Goal: Task Accomplishment & Management: Manage account settings

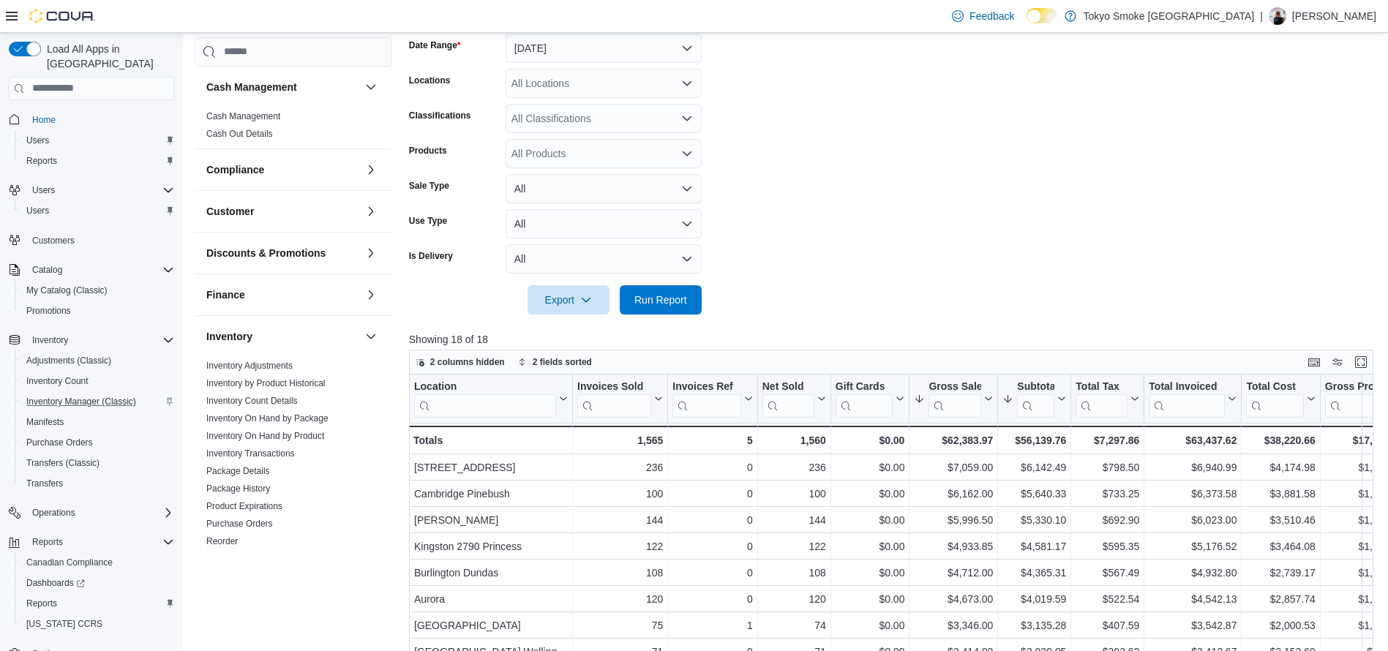
scroll to position [226, 0]
click at [79, 437] on span "Purchase Orders" at bounding box center [59, 443] width 67 height 12
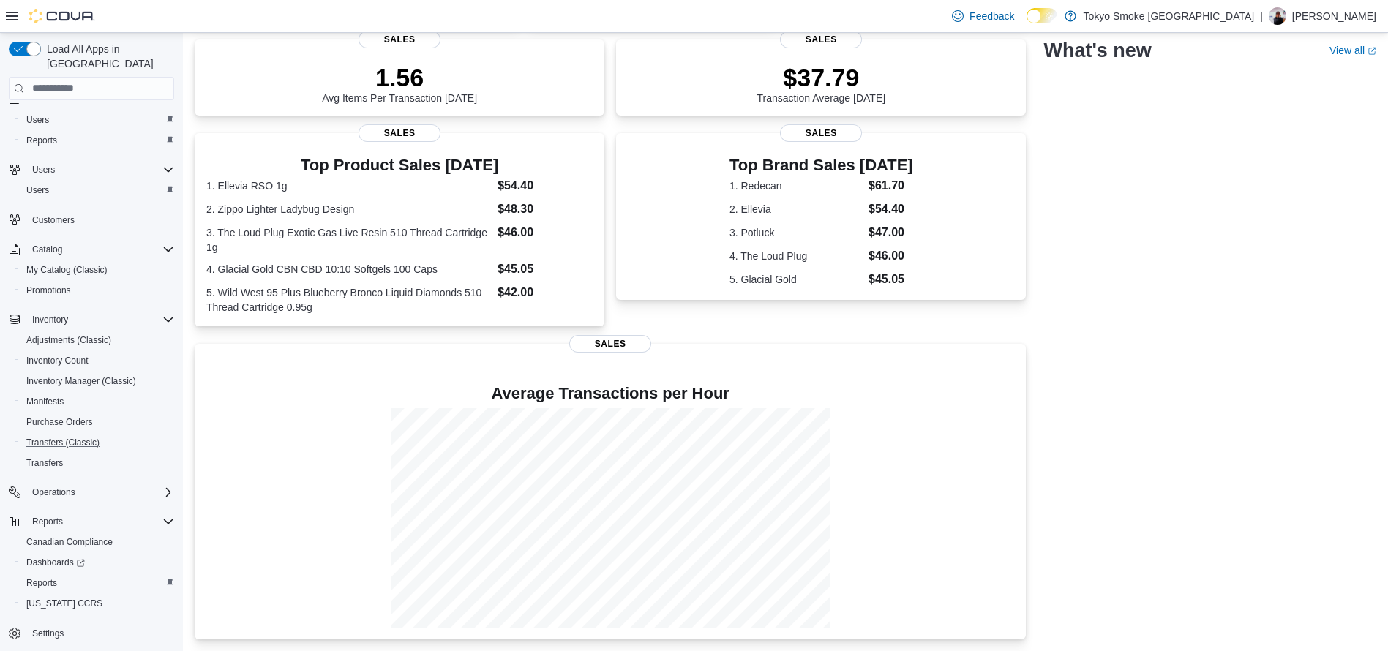
scroll to position [13, 0]
click at [97, 421] on link "Purchase Orders" at bounding box center [59, 430] width 78 height 18
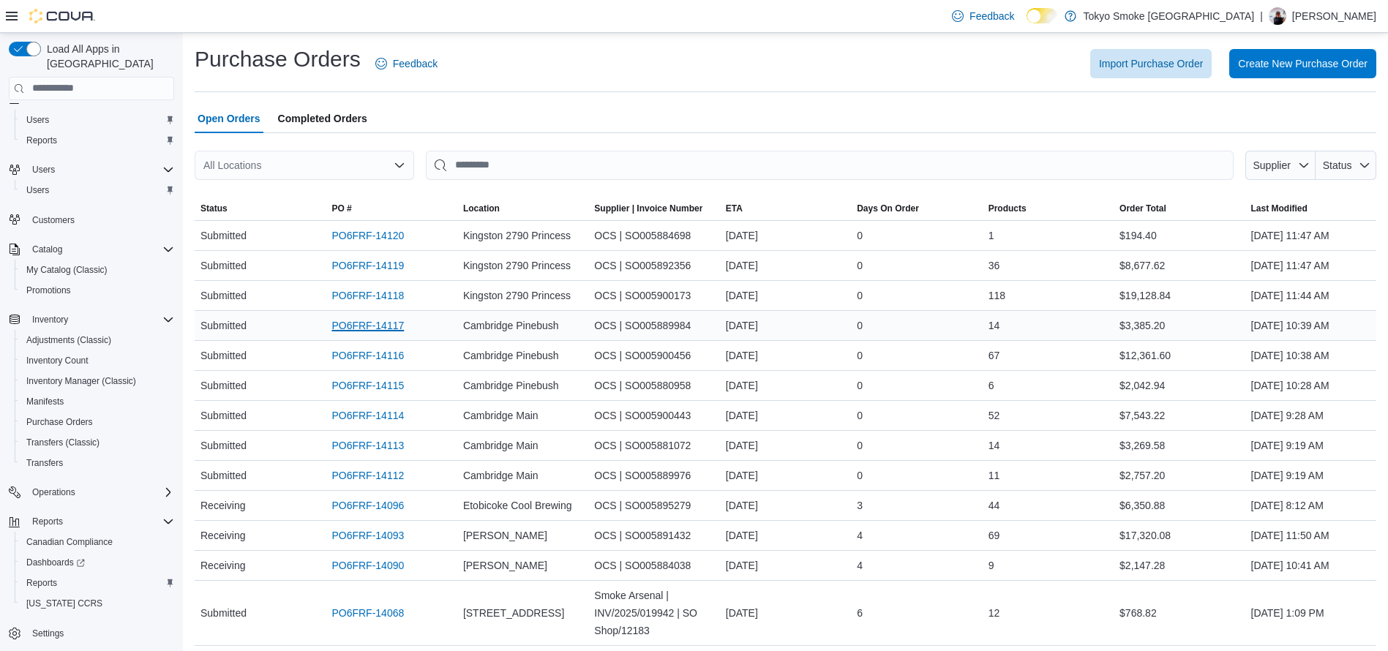
click at [374, 321] on link "PO6FRF-14117" at bounding box center [367, 326] width 72 height 18
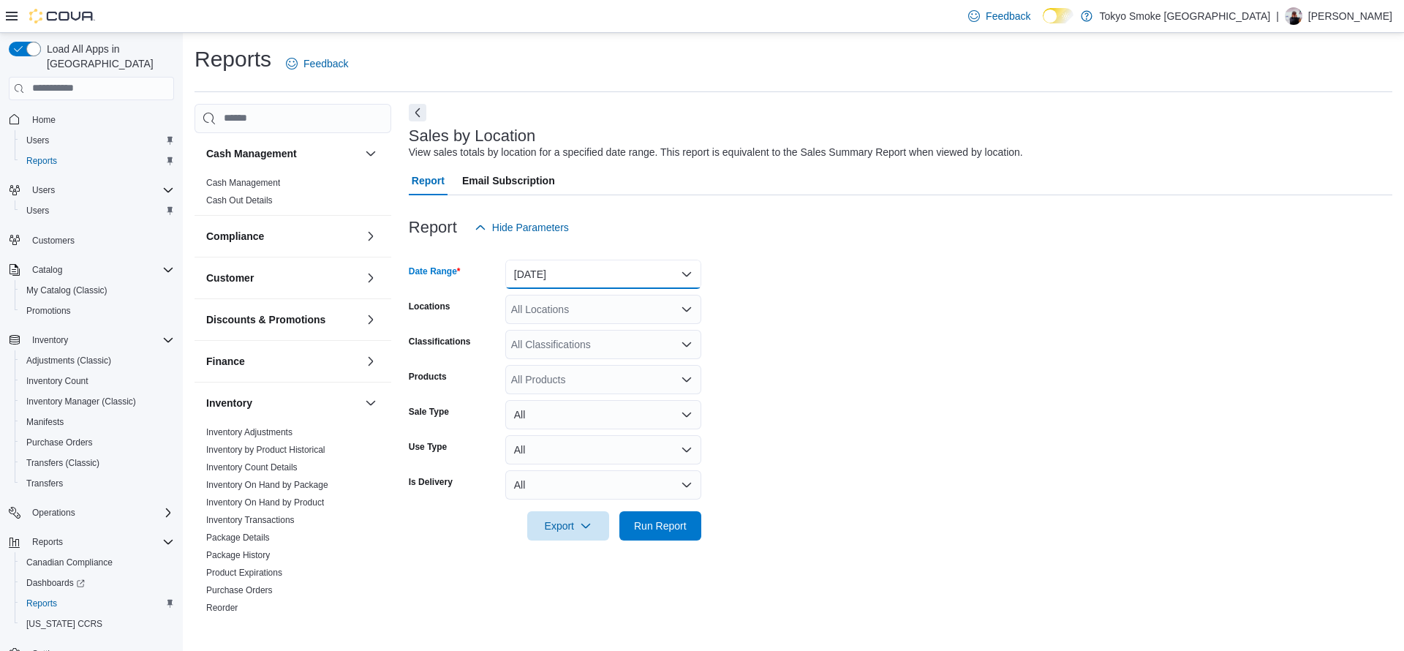
click at [590, 282] on button "Yesterday" at bounding box center [603, 274] width 196 height 29
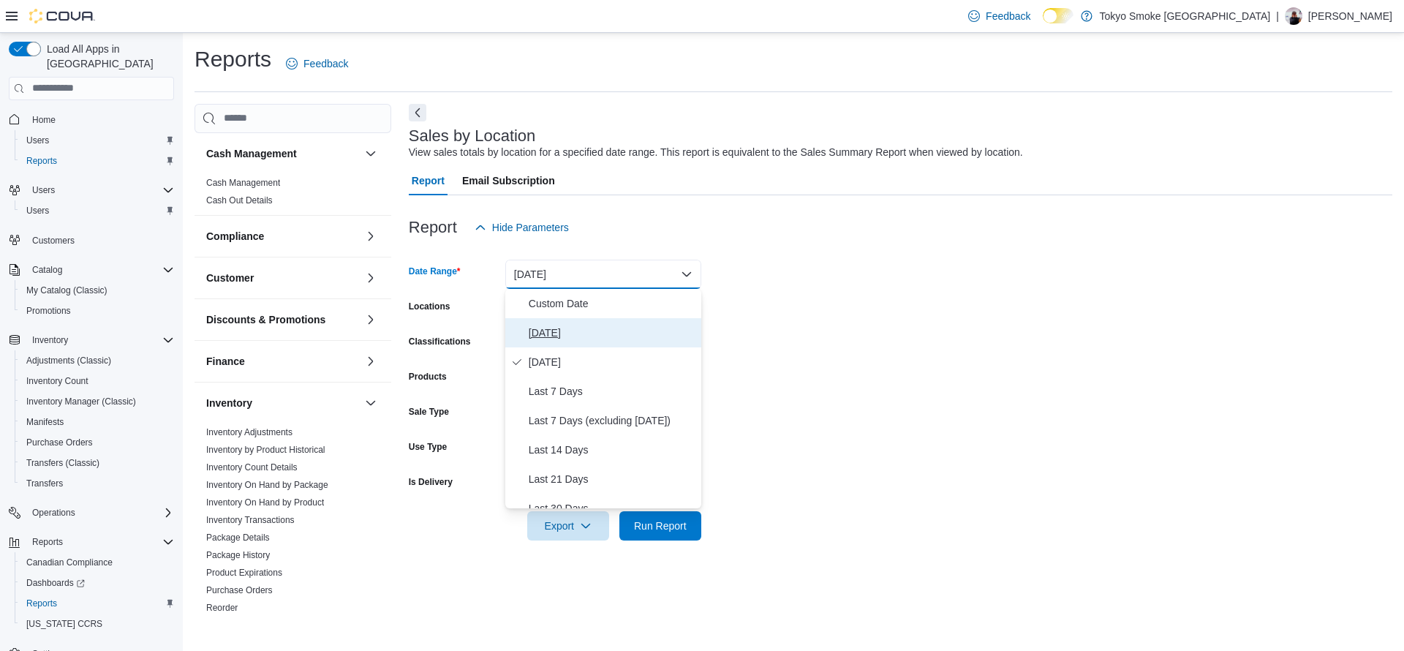
click at [609, 324] on span "Today" at bounding box center [612, 333] width 167 height 18
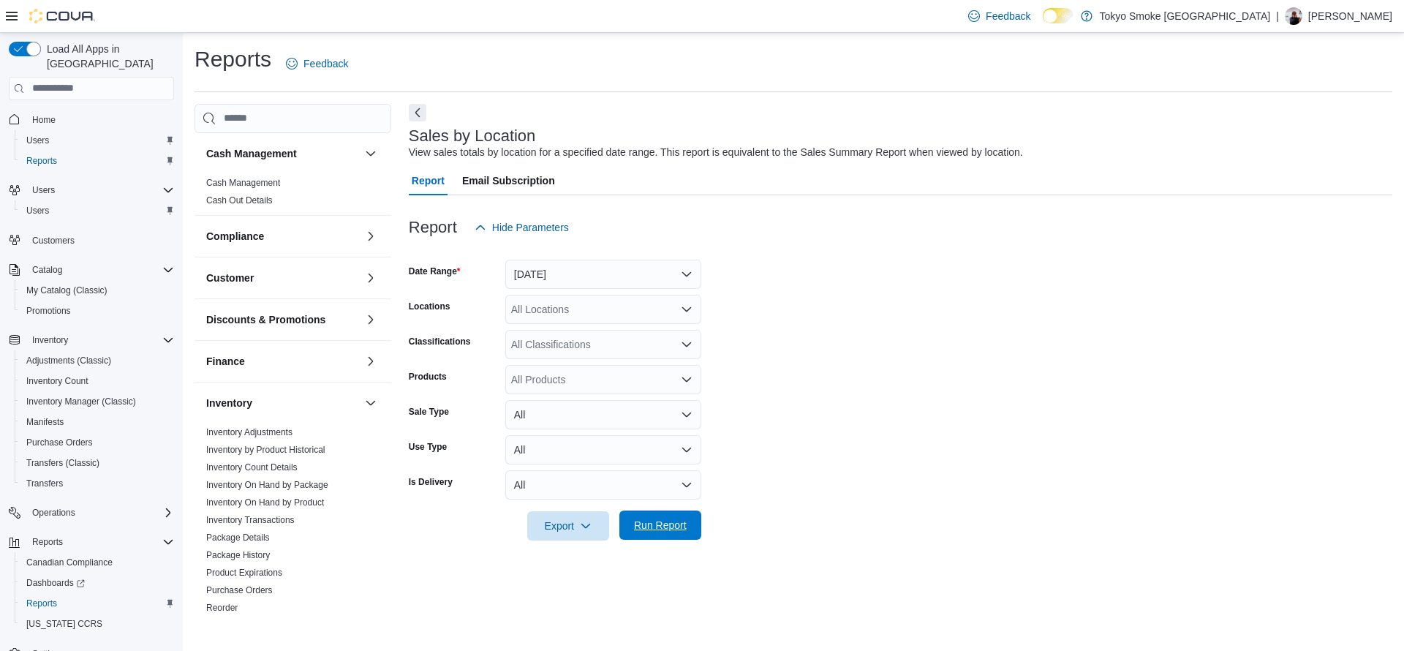
click at [673, 532] on span "Run Report" at bounding box center [660, 525] width 53 height 15
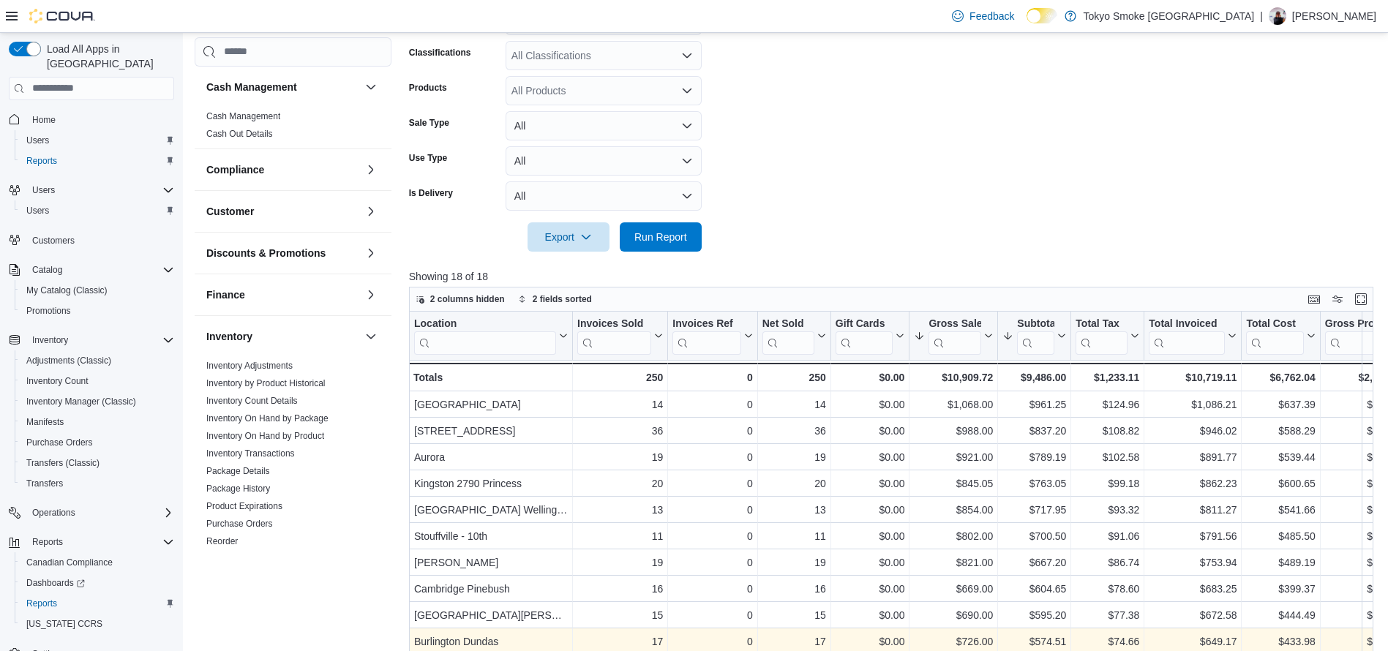
scroll to position [287, 0]
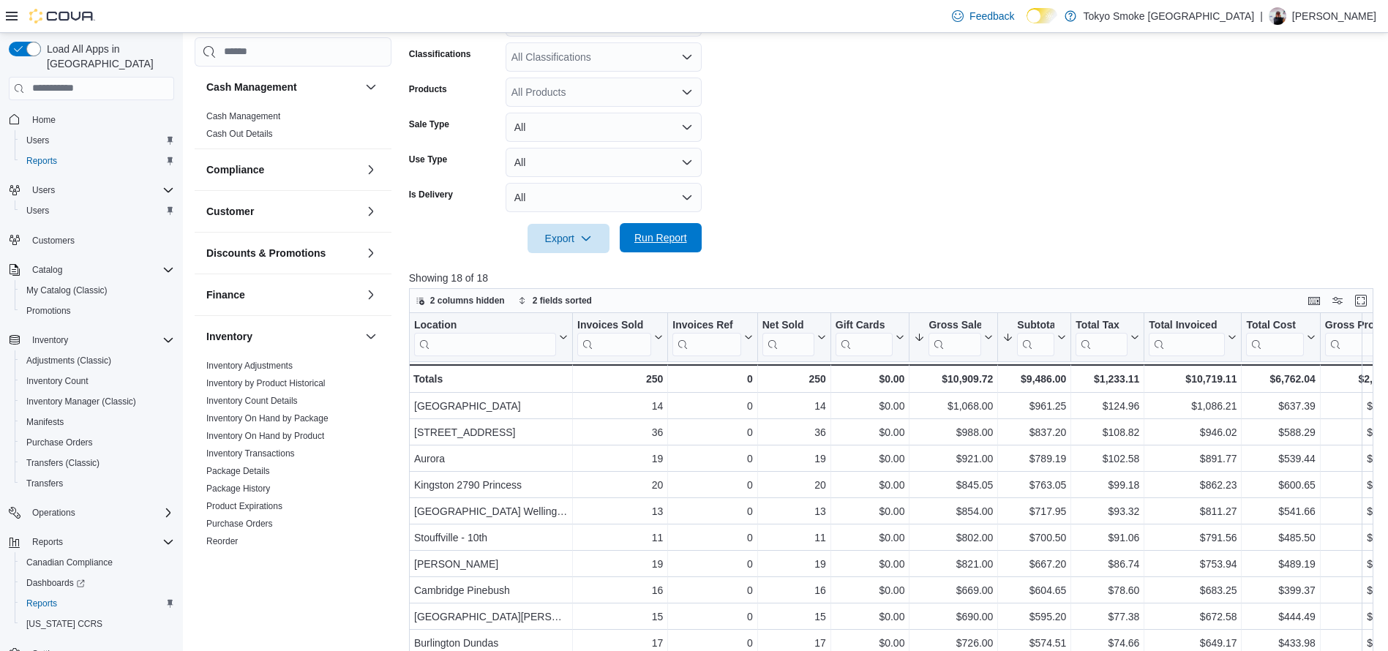
click at [661, 233] on span "Run Report" at bounding box center [660, 237] width 53 height 15
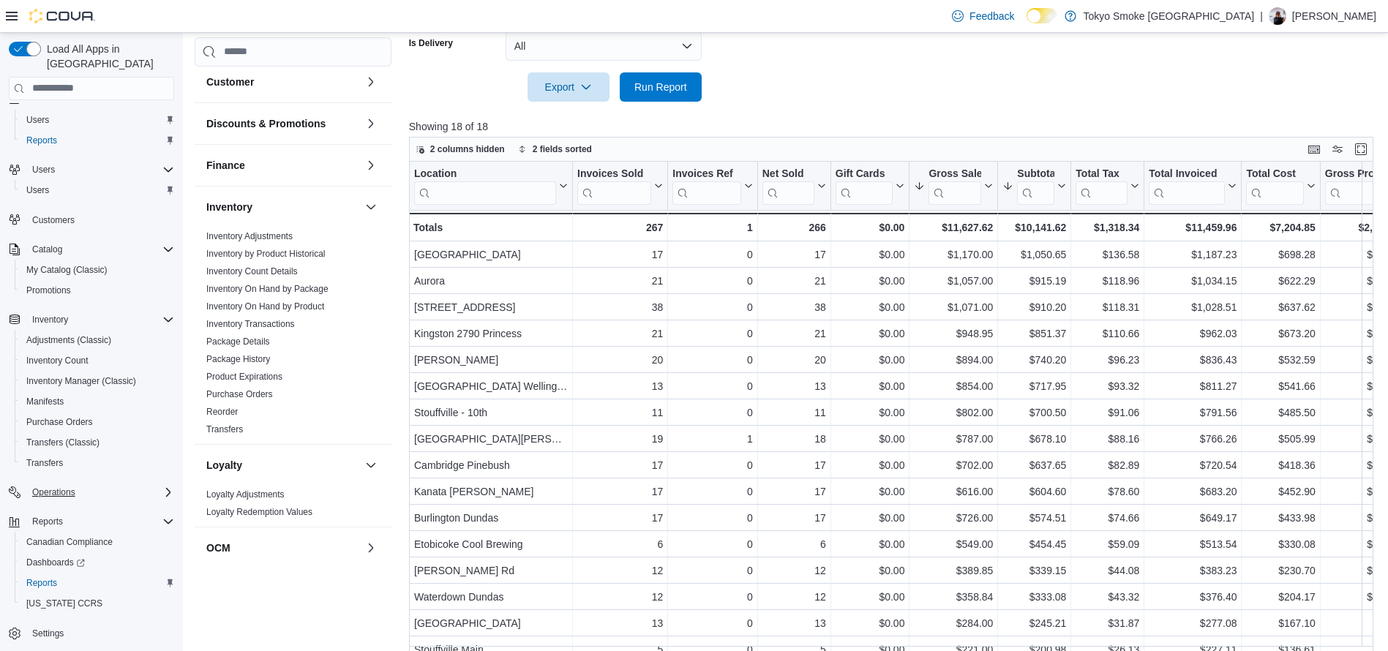
scroll to position [440, 0]
click at [240, 254] on link "Inventory by Product Historical" at bounding box center [265, 253] width 119 height 10
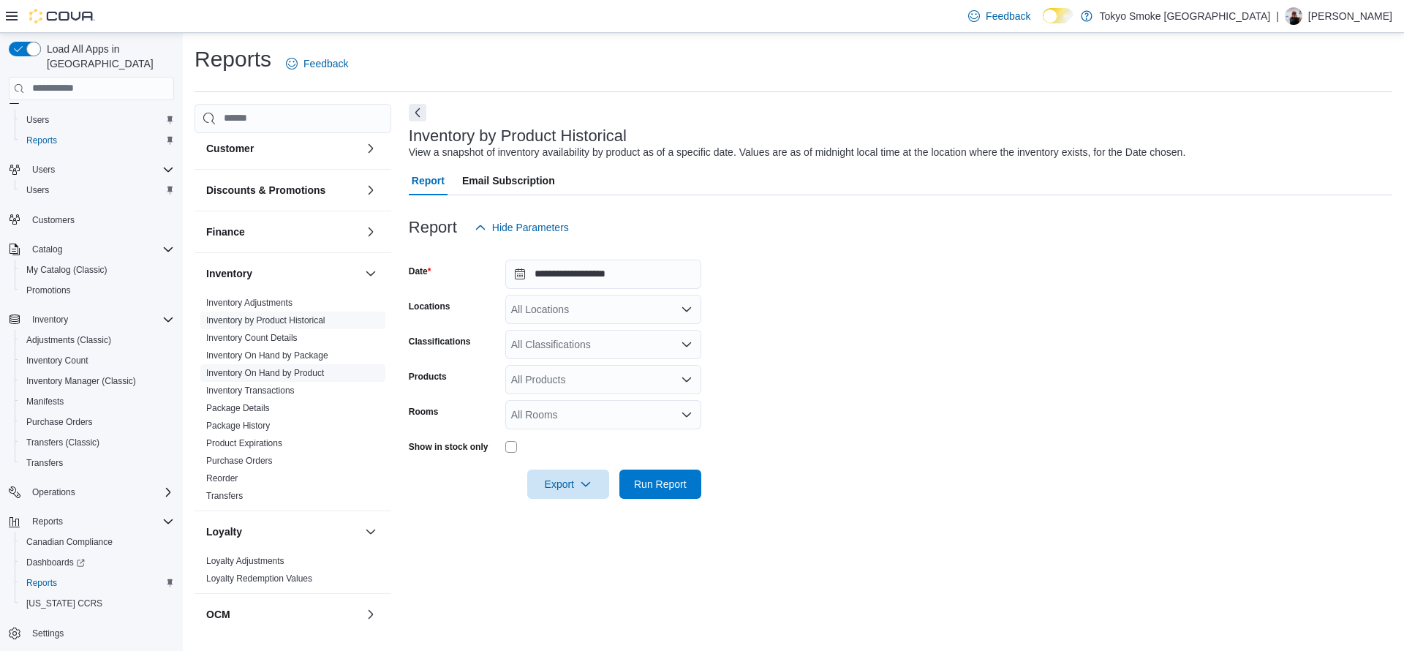
click at [302, 365] on span "Inventory On Hand by Product" at bounding box center [292, 373] width 185 height 18
click at [304, 373] on link "Inventory On Hand by Product" at bounding box center [265, 373] width 118 height 10
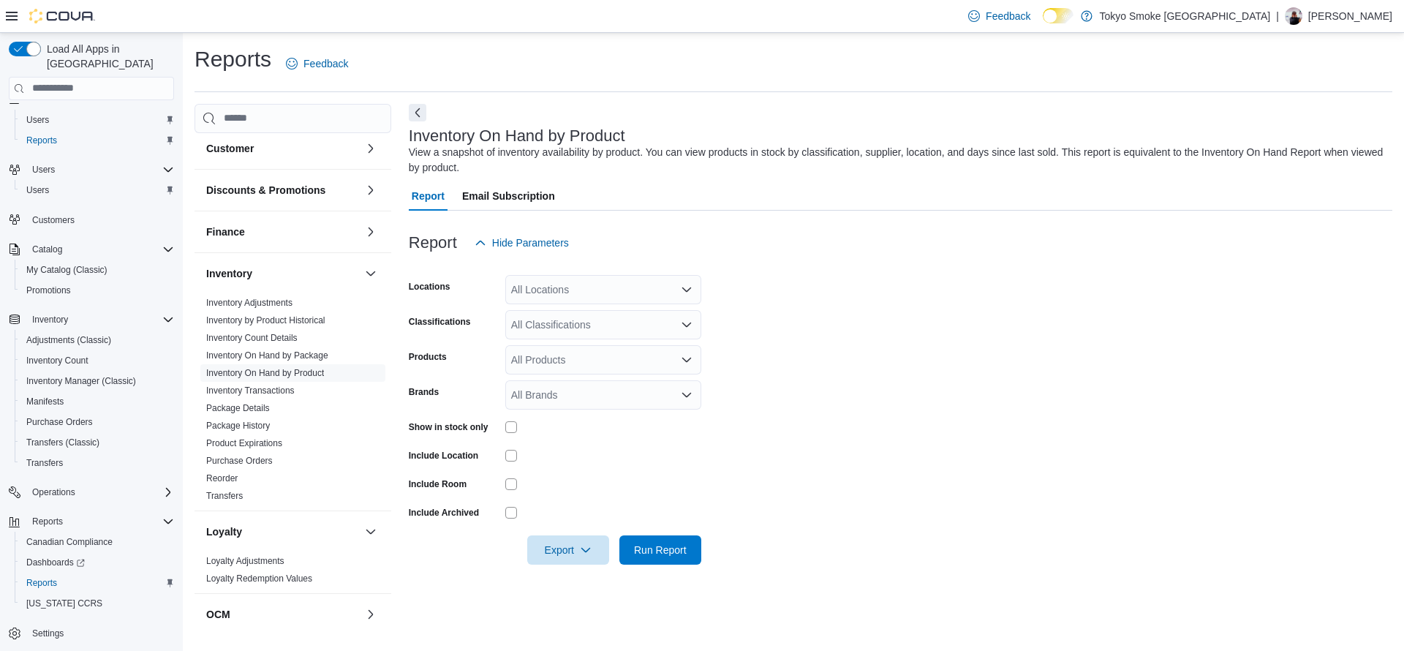
click at [598, 281] on div "All Locations" at bounding box center [603, 289] width 196 height 29
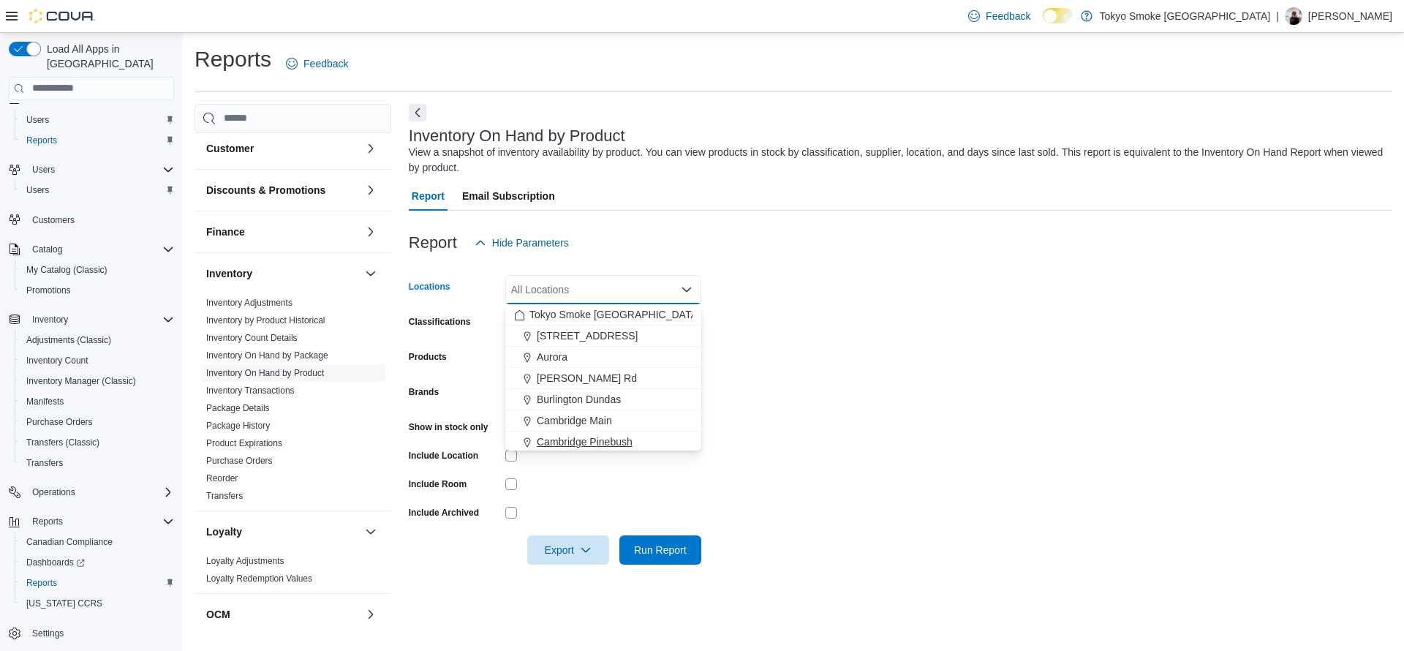
click at [620, 437] on span "Cambridge Pinebush" at bounding box center [585, 441] width 96 height 15
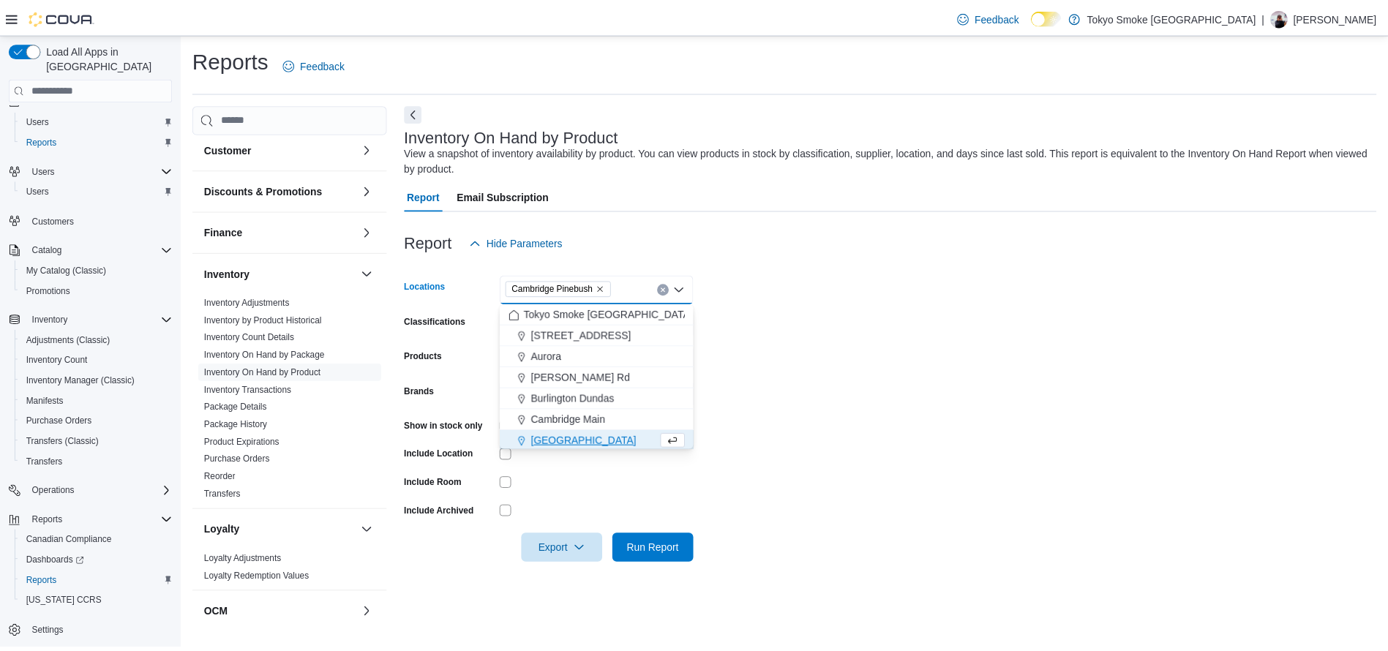
scroll to position [2, 0]
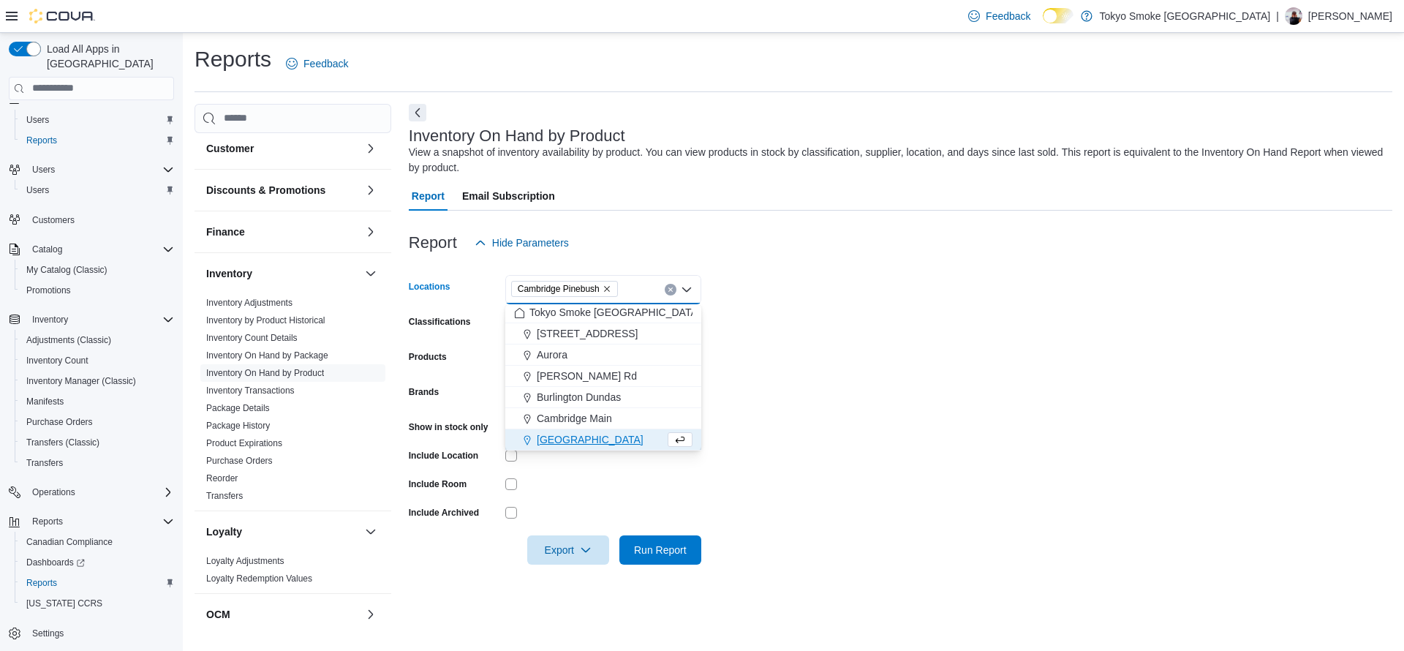
click at [809, 416] on form "Locations Cambridge Pinebush Combo box. Selected. Cambridge Pinebush. Press Bac…" at bounding box center [901, 410] width 984 height 307
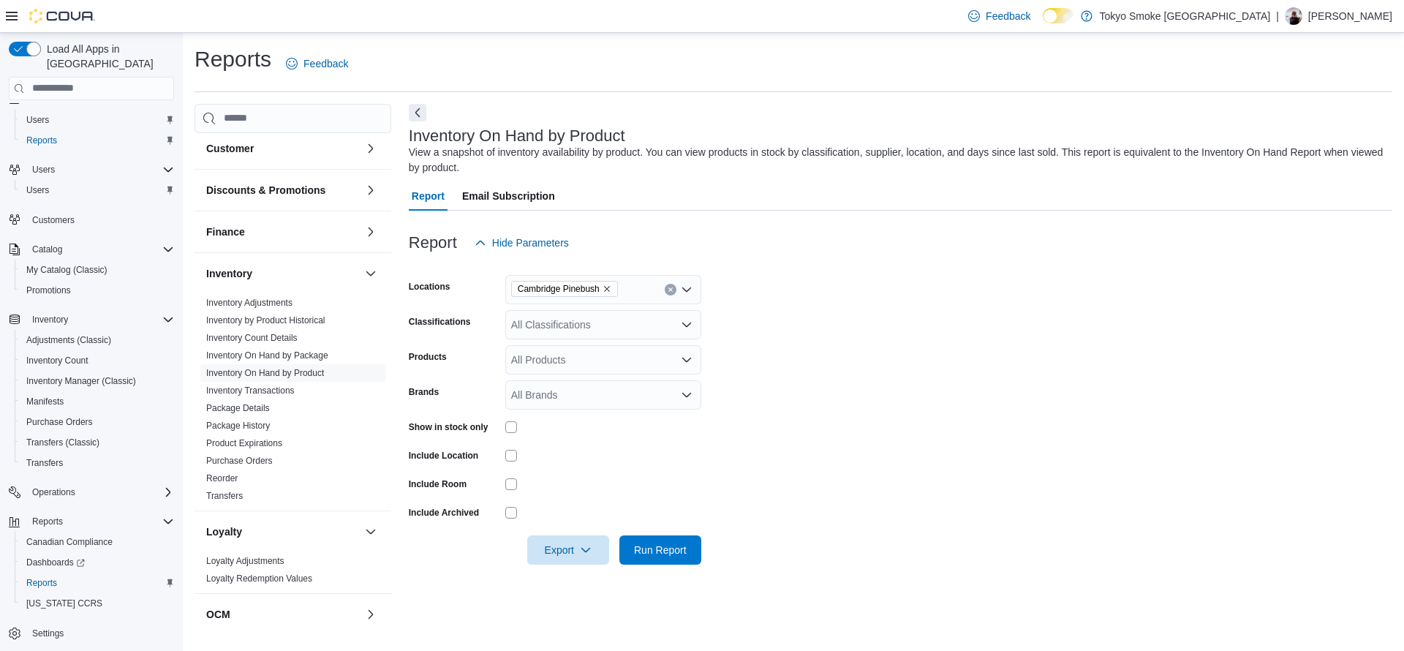
click at [562, 323] on div "All Classifications" at bounding box center [603, 324] width 196 height 29
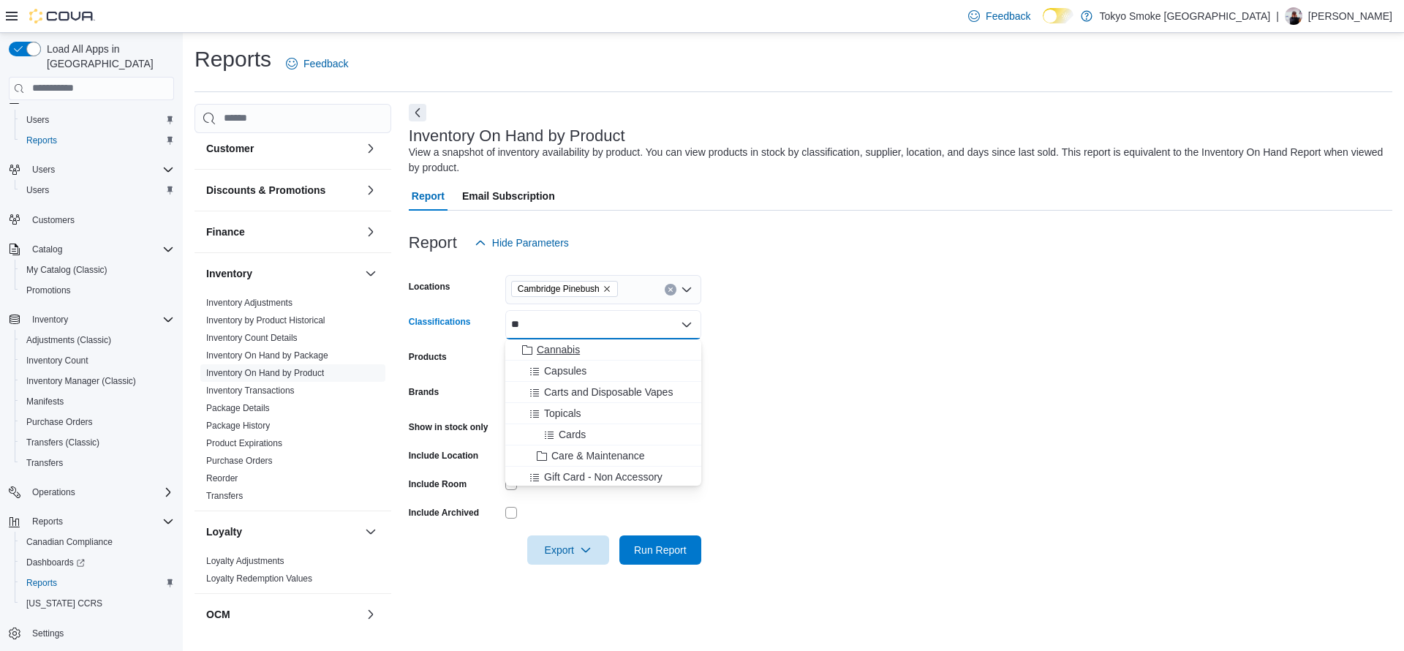
type input "**"
click at [668, 351] on div "Cannabis" at bounding box center [603, 349] width 178 height 15
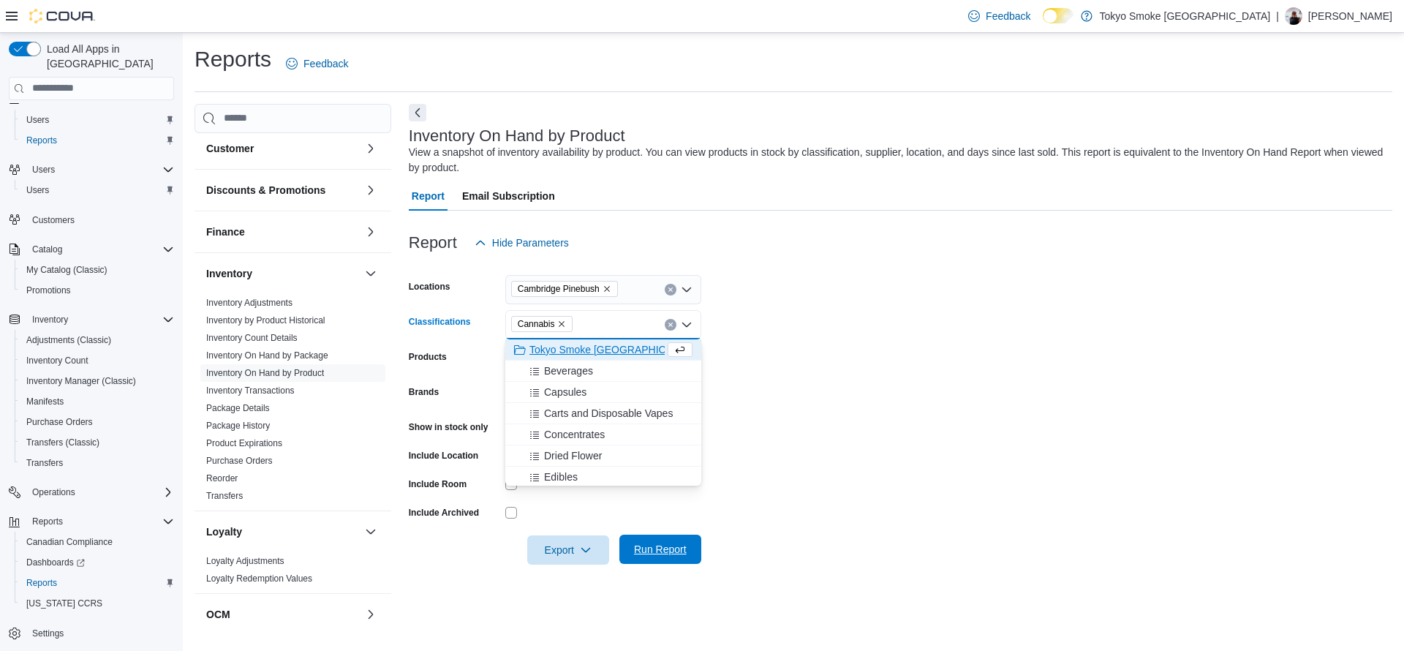
click at [692, 559] on span "Run Report" at bounding box center [660, 549] width 64 height 29
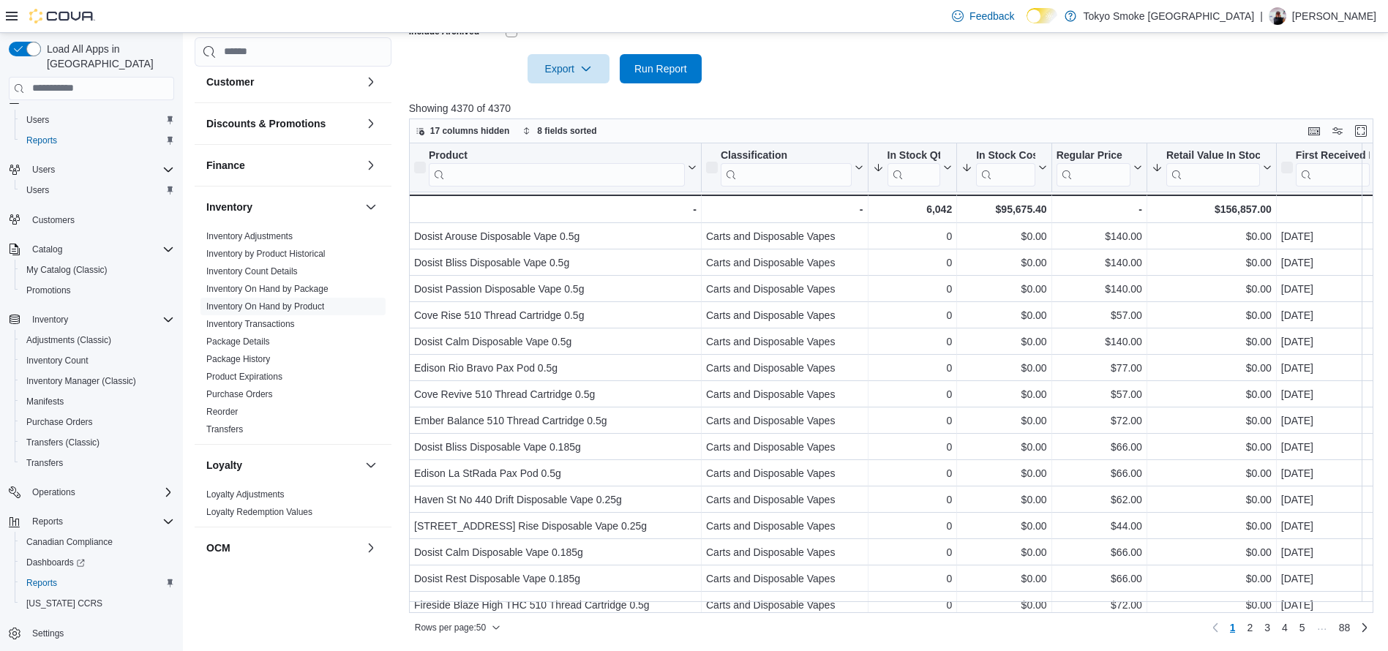
scroll to position [481, 0]
click at [946, 174] on button "In Stock Qty" at bounding box center [912, 166] width 80 height 37
click at [941, 245] on span "Sort High-Low" at bounding box center [923, 241] width 56 height 12
click at [947, 174] on button "In Stock Qty" at bounding box center [912, 166] width 80 height 37
click at [941, 238] on span "Sort High-Low" at bounding box center [923, 241] width 56 height 12
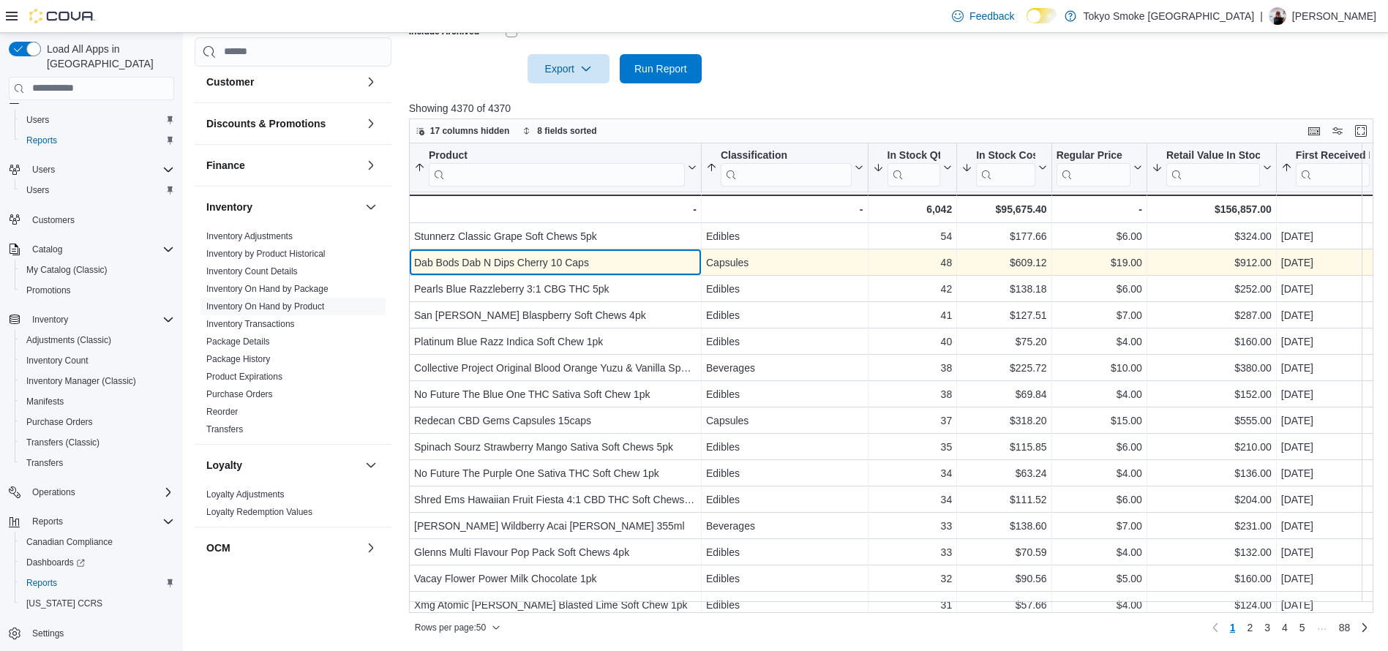
click at [565, 249] on div "Dab Bods Dab N Dips Cherry 10 Caps - Product, column 1, row 2" at bounding box center [555, 262] width 293 height 26
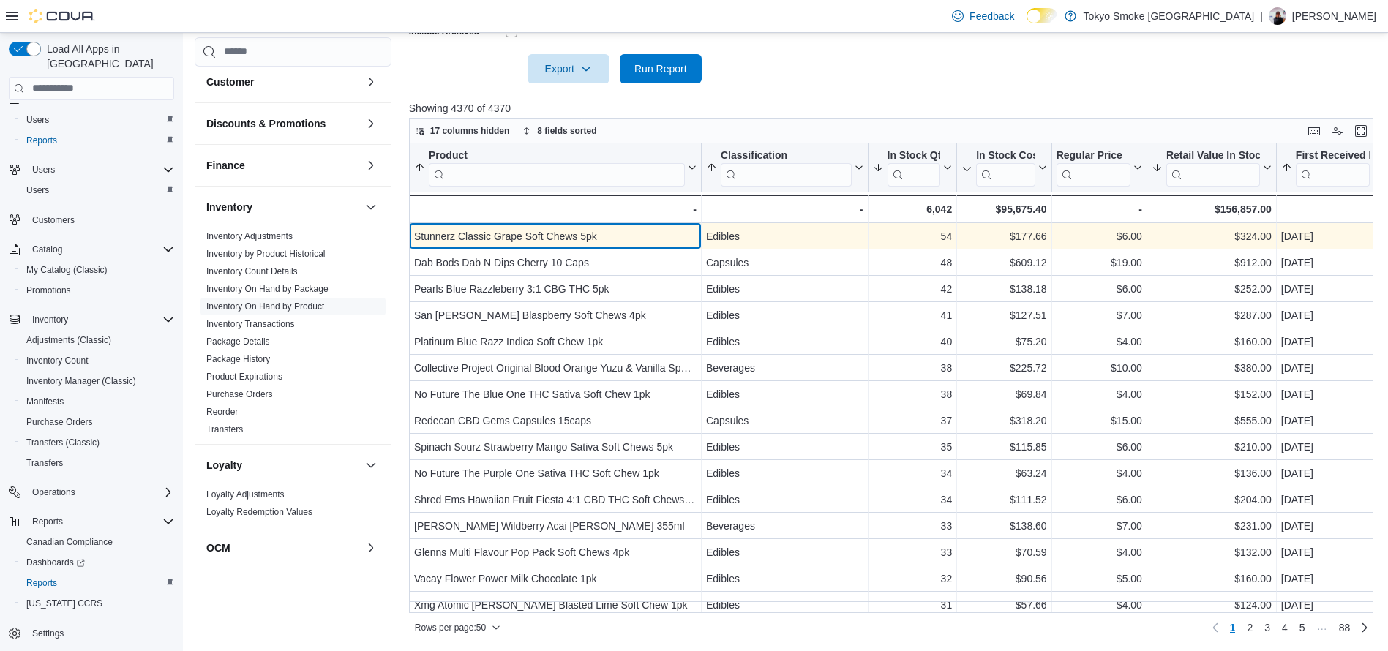
click at [537, 228] on div "Stunnerz Classic Grape Soft Chews 5pk" at bounding box center [555, 236] width 282 height 18
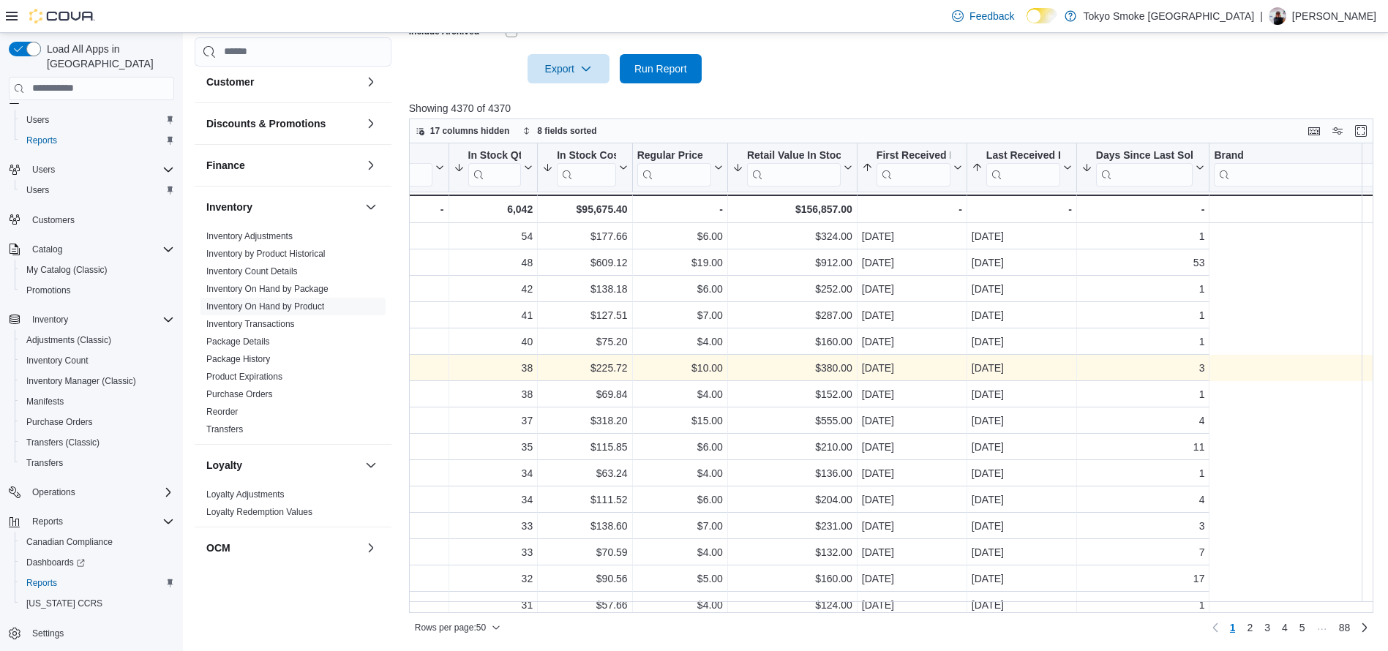
scroll to position [0, 0]
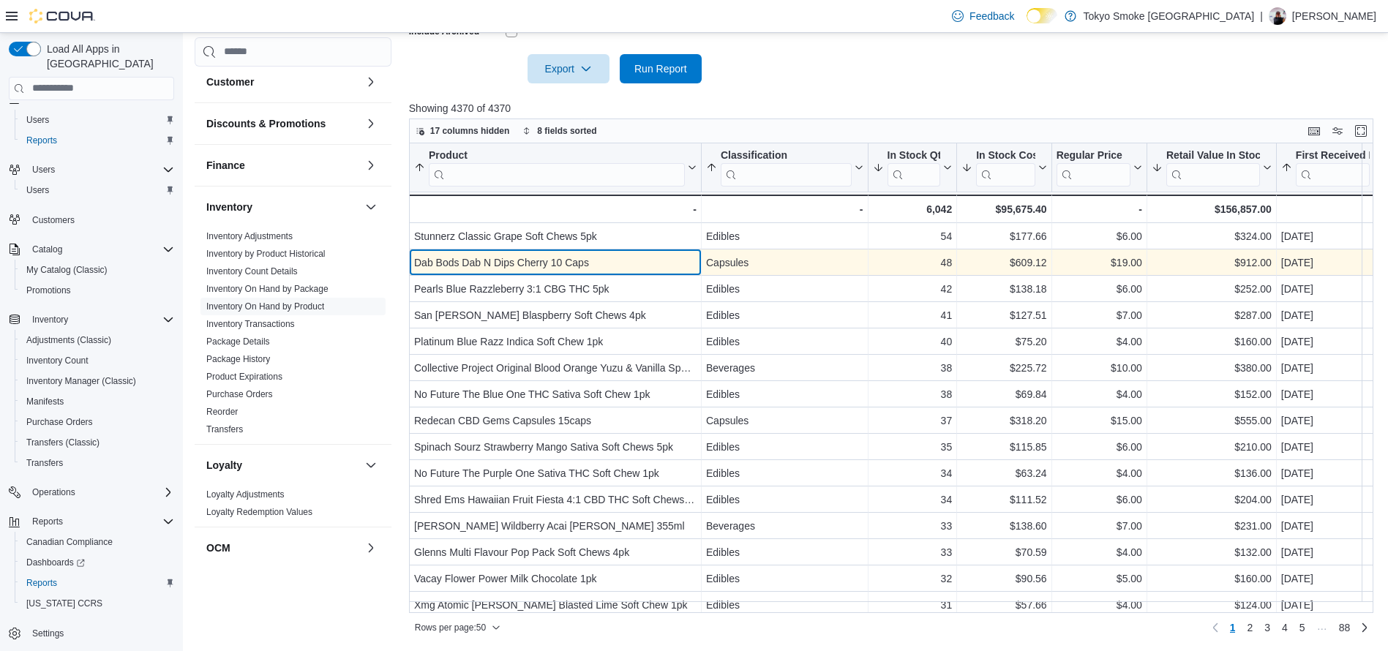
click at [701, 274] on div "Dab Bods Dab N Dips Cherry 10 Caps - Product, column 1, row 2" at bounding box center [555, 262] width 293 height 26
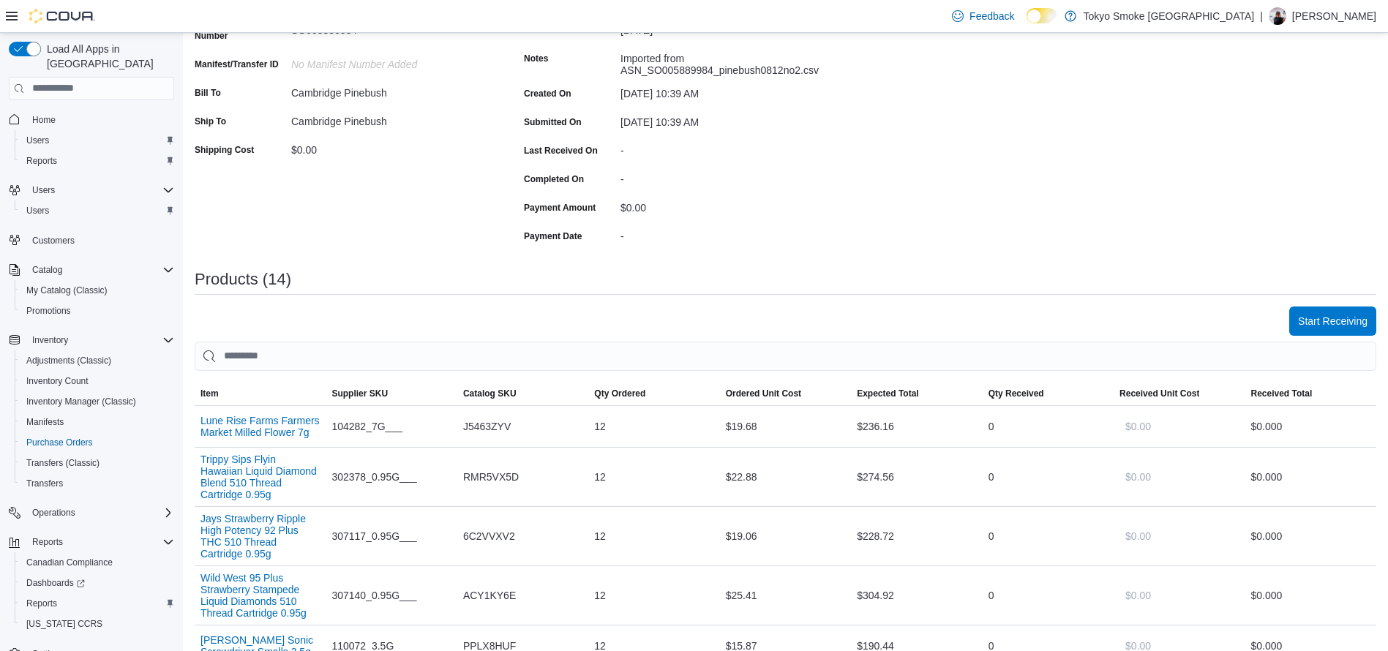
scroll to position [211, 0]
click at [1353, 331] on span "Start Receiving" at bounding box center [1332, 319] width 69 height 29
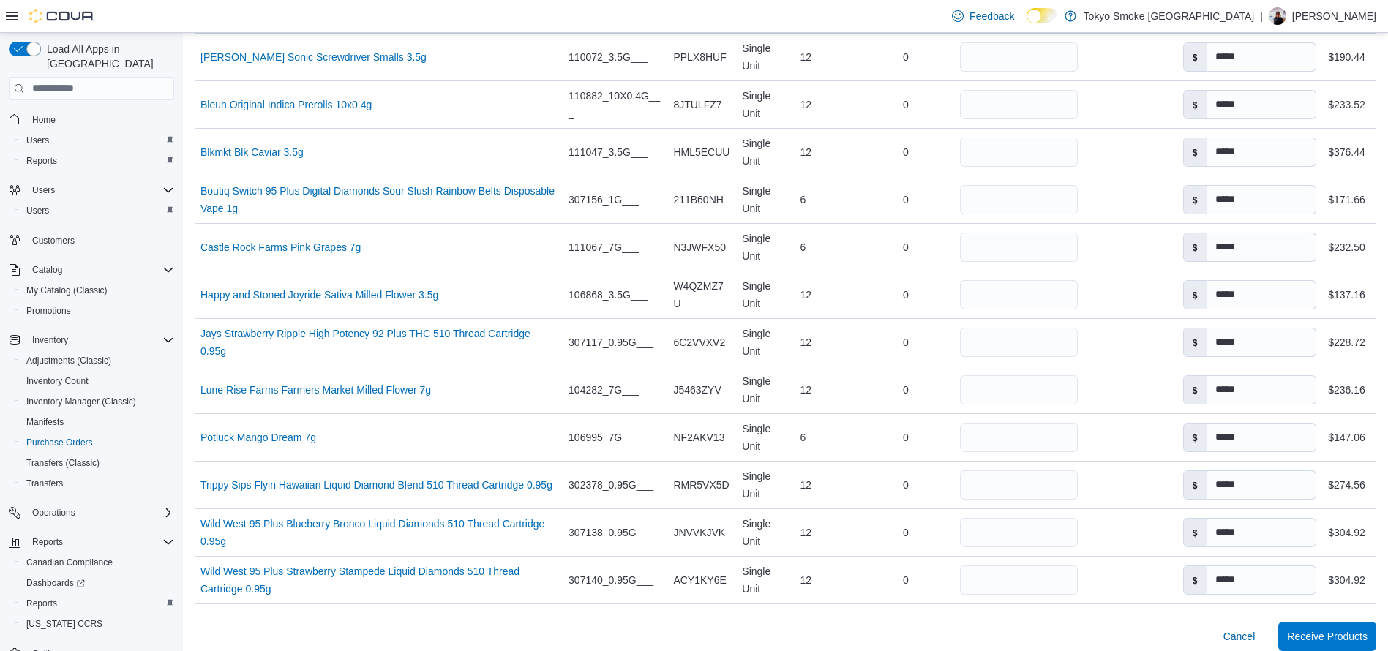
scroll to position [719, 0]
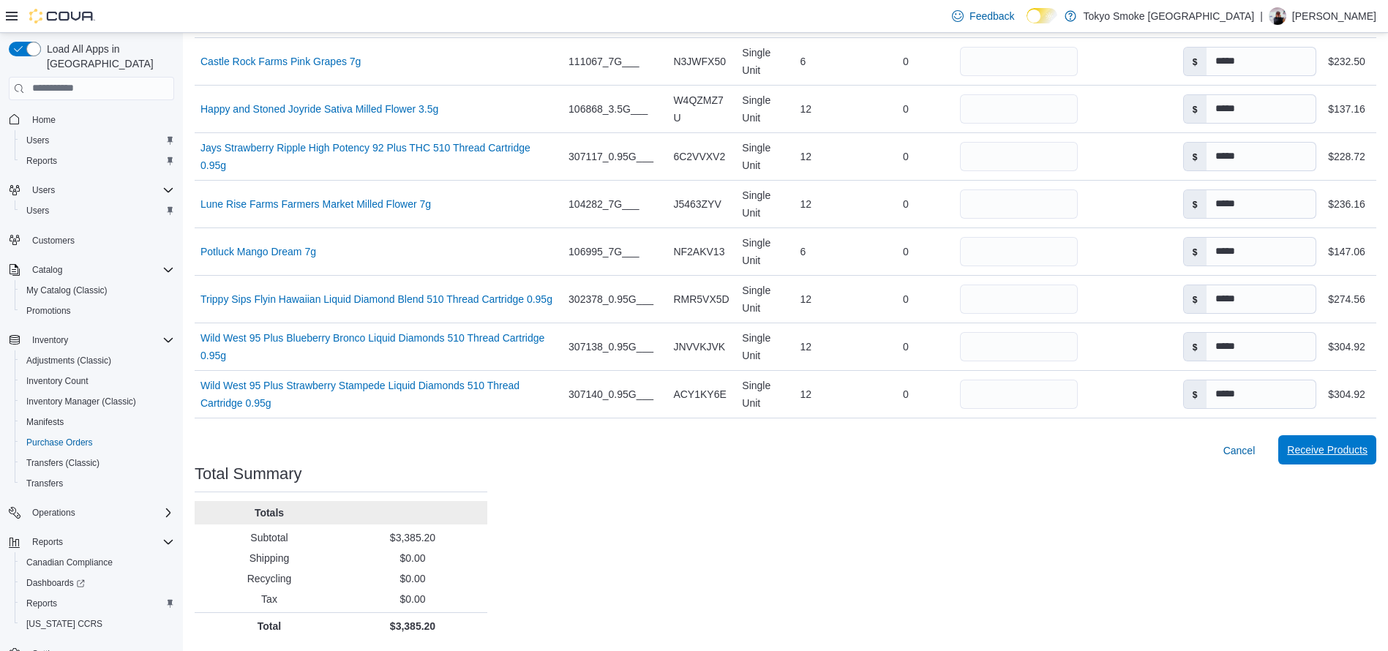
click at [1333, 456] on span "Receive Products" at bounding box center [1327, 450] width 80 height 15
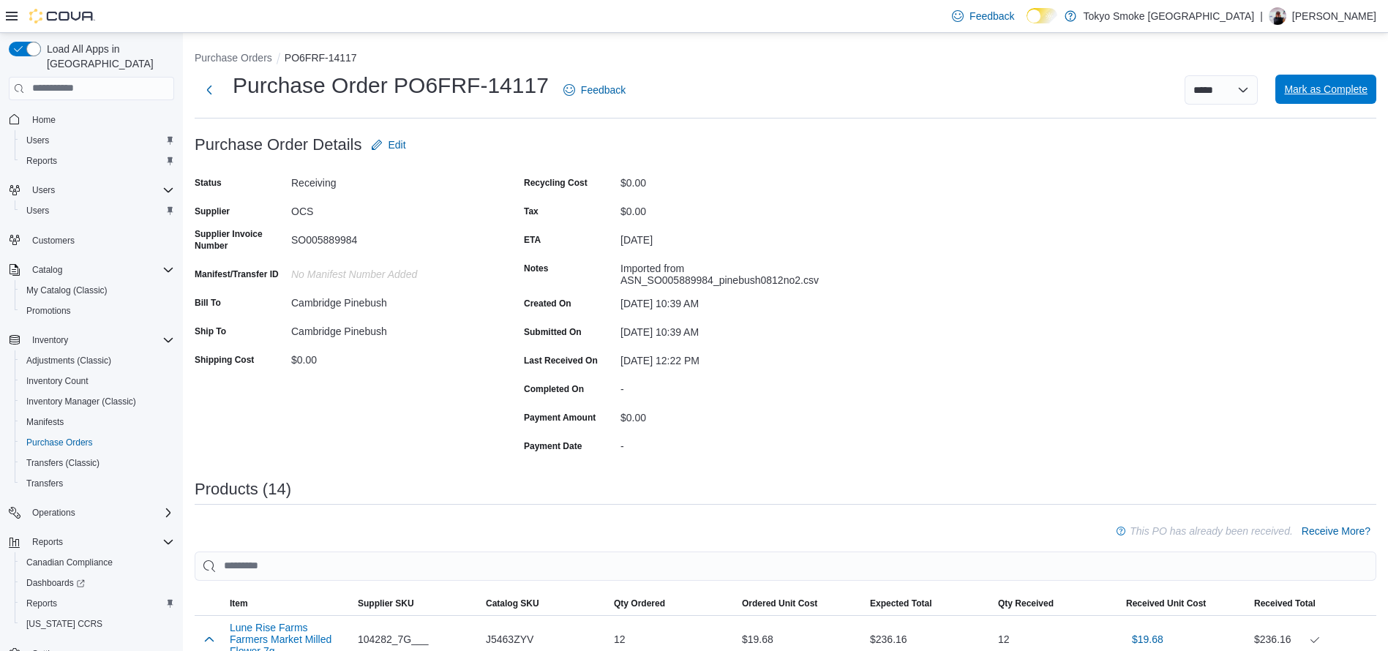
click at [1323, 81] on span "Mark as Complete" at bounding box center [1325, 89] width 83 height 29
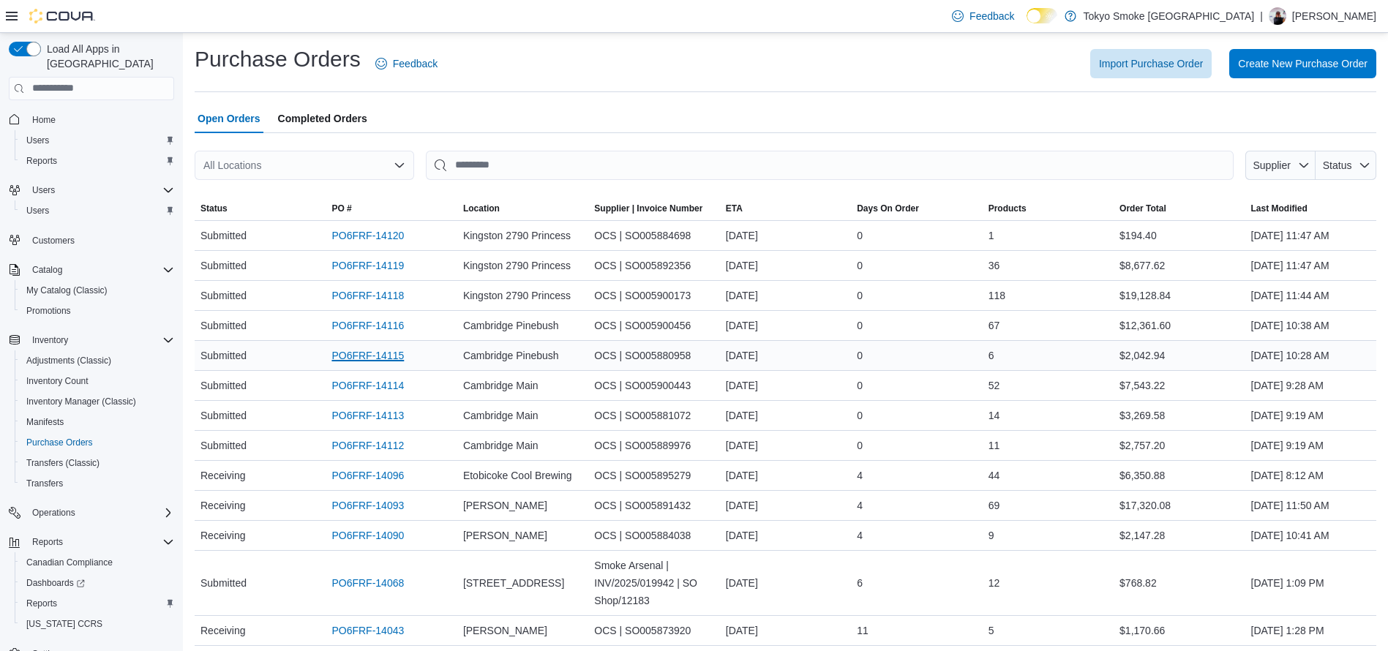
click at [401, 353] on link "PO6FRF-14115" at bounding box center [367, 356] width 72 height 18
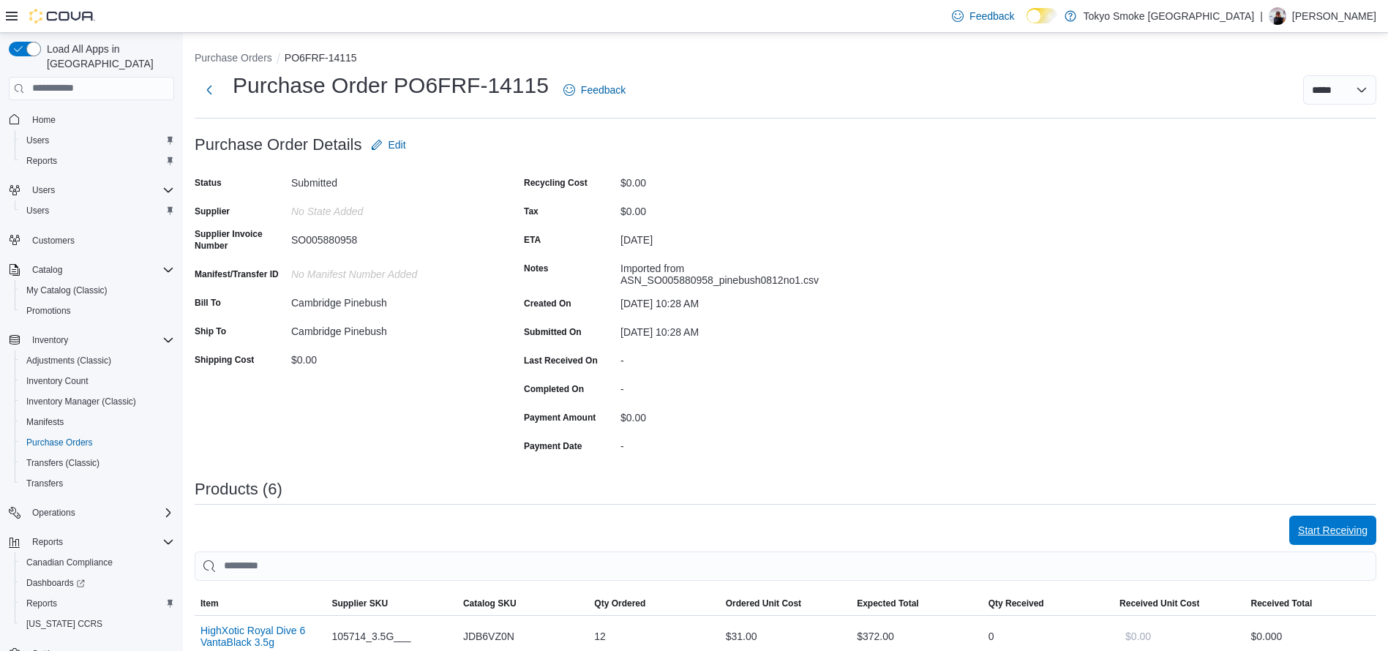
click at [1325, 535] on span "Start Receiving" at bounding box center [1332, 530] width 69 height 15
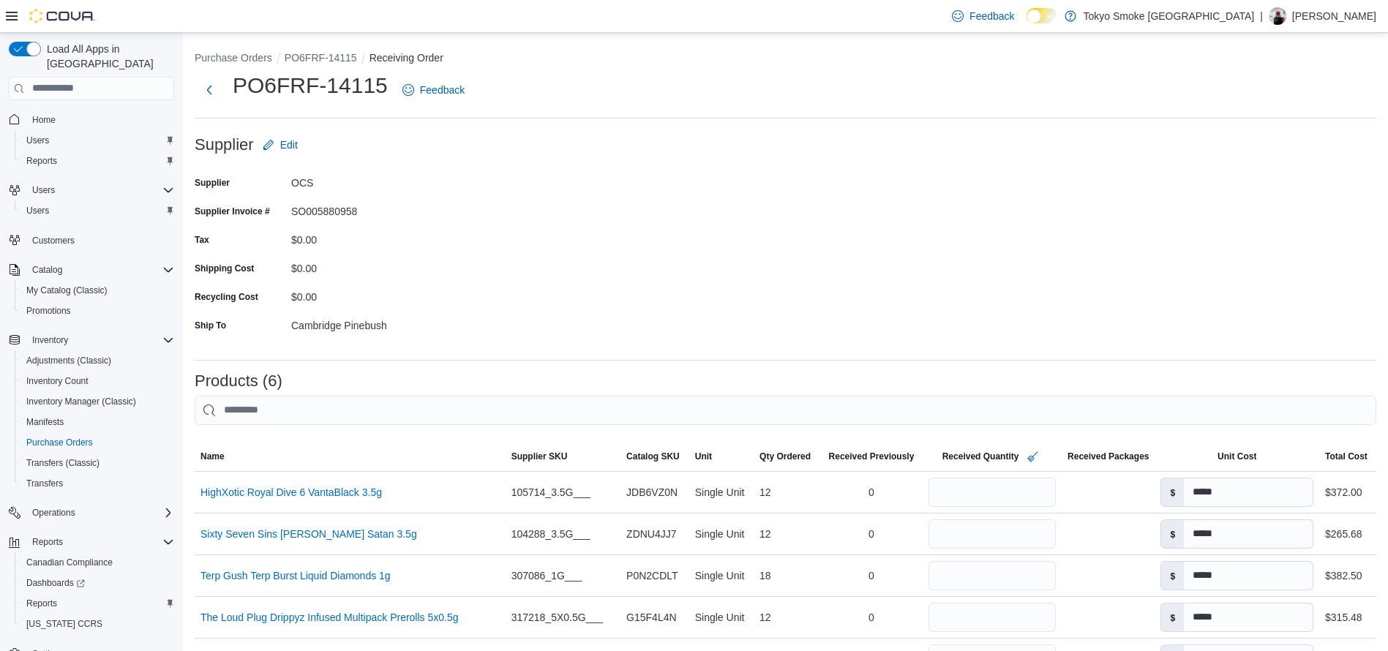
scroll to position [304, 0]
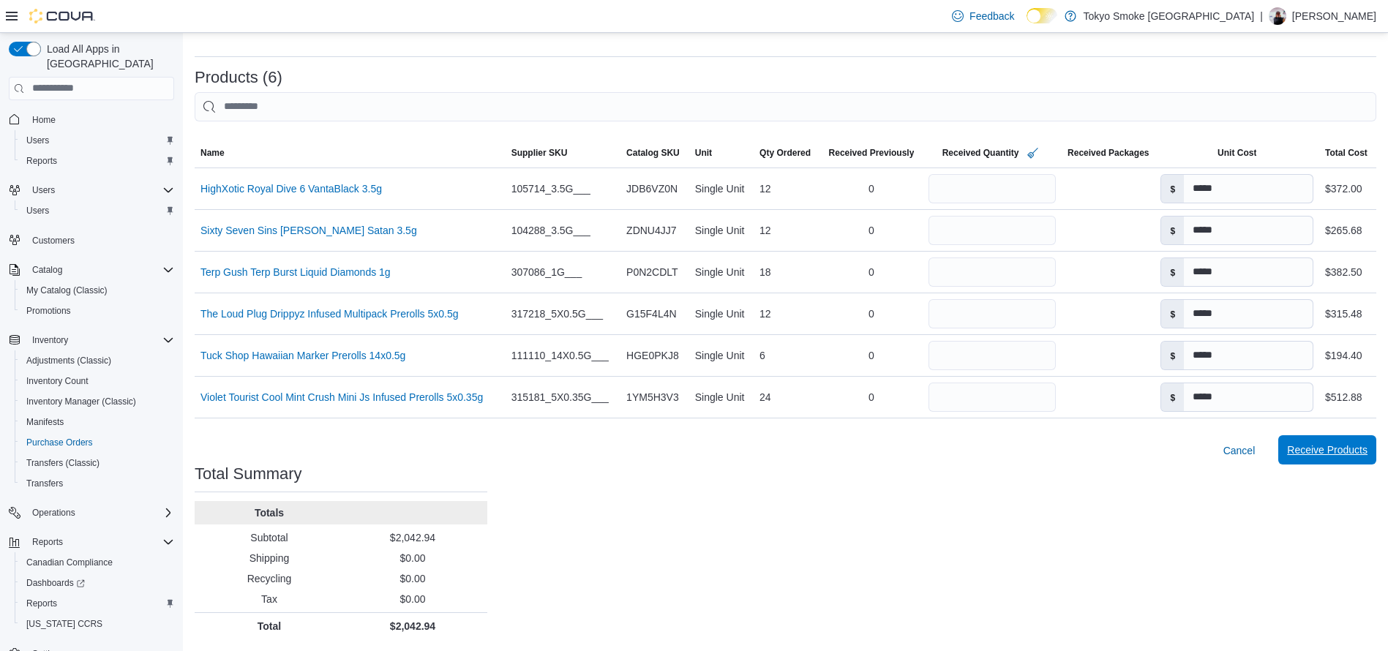
click at [1356, 442] on span "Receive Products" at bounding box center [1327, 449] width 80 height 29
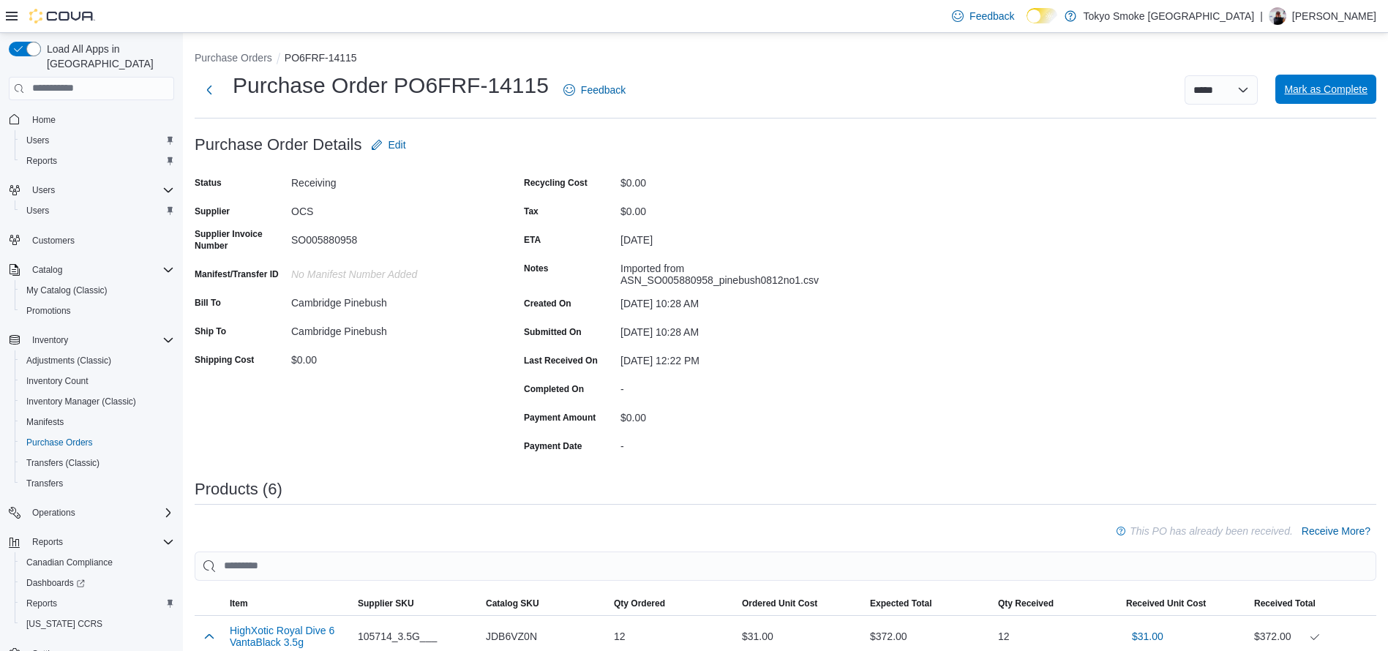
click at [1316, 91] on span "Mark as Complete" at bounding box center [1325, 89] width 83 height 15
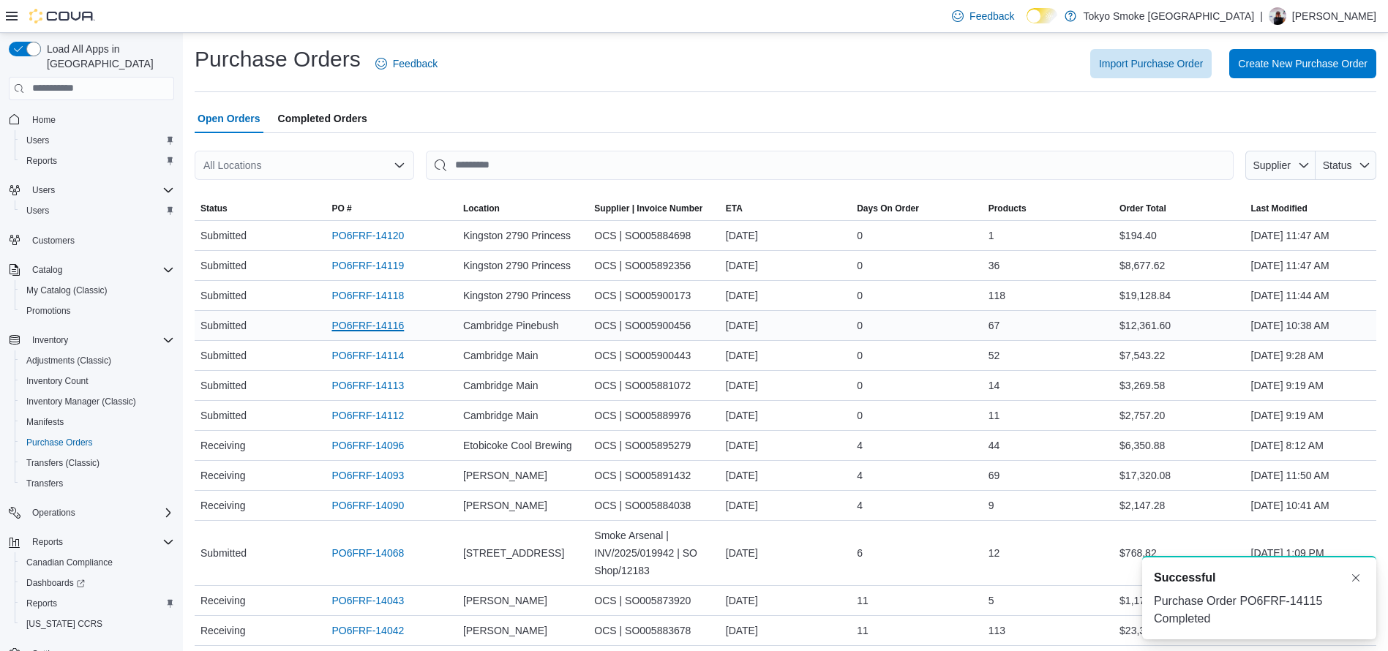
click at [379, 327] on link "PO6FRF-14116" at bounding box center [367, 326] width 72 height 18
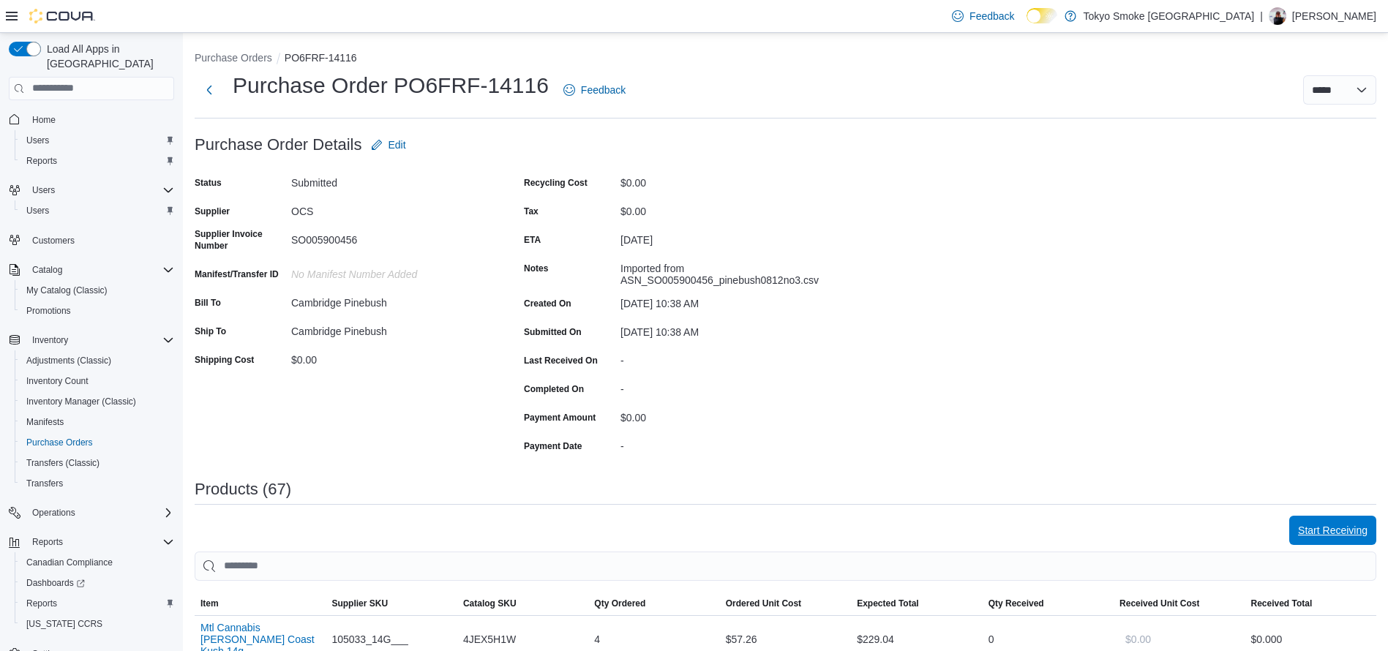
click at [1325, 526] on span "Start Receiving" at bounding box center [1332, 530] width 69 height 15
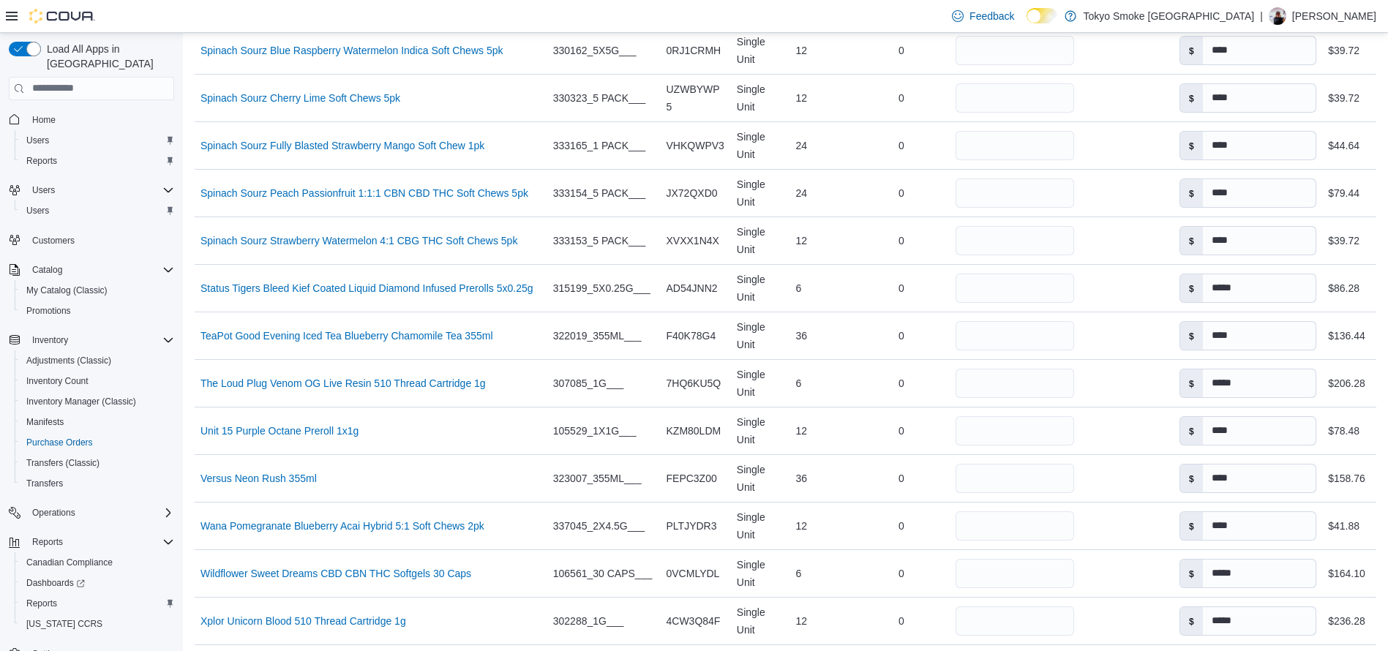
scroll to position [3239, 0]
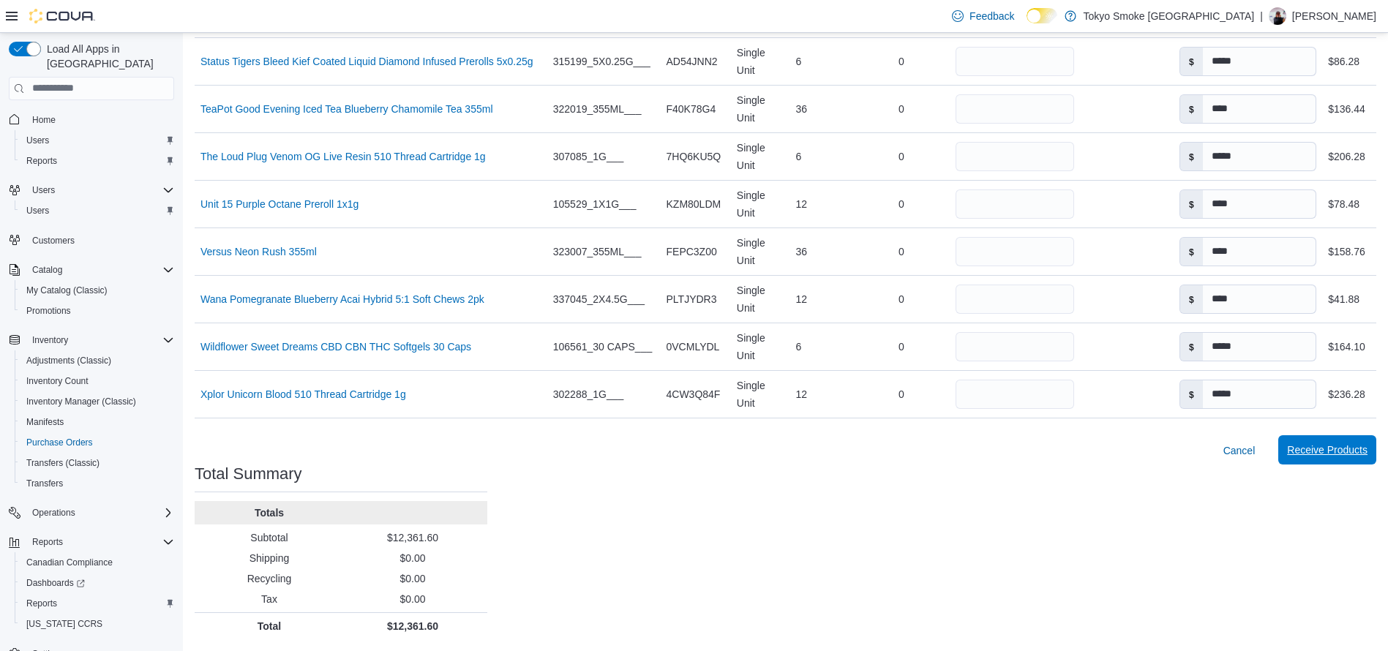
click at [1344, 442] on span "Receive Products" at bounding box center [1327, 449] width 80 height 29
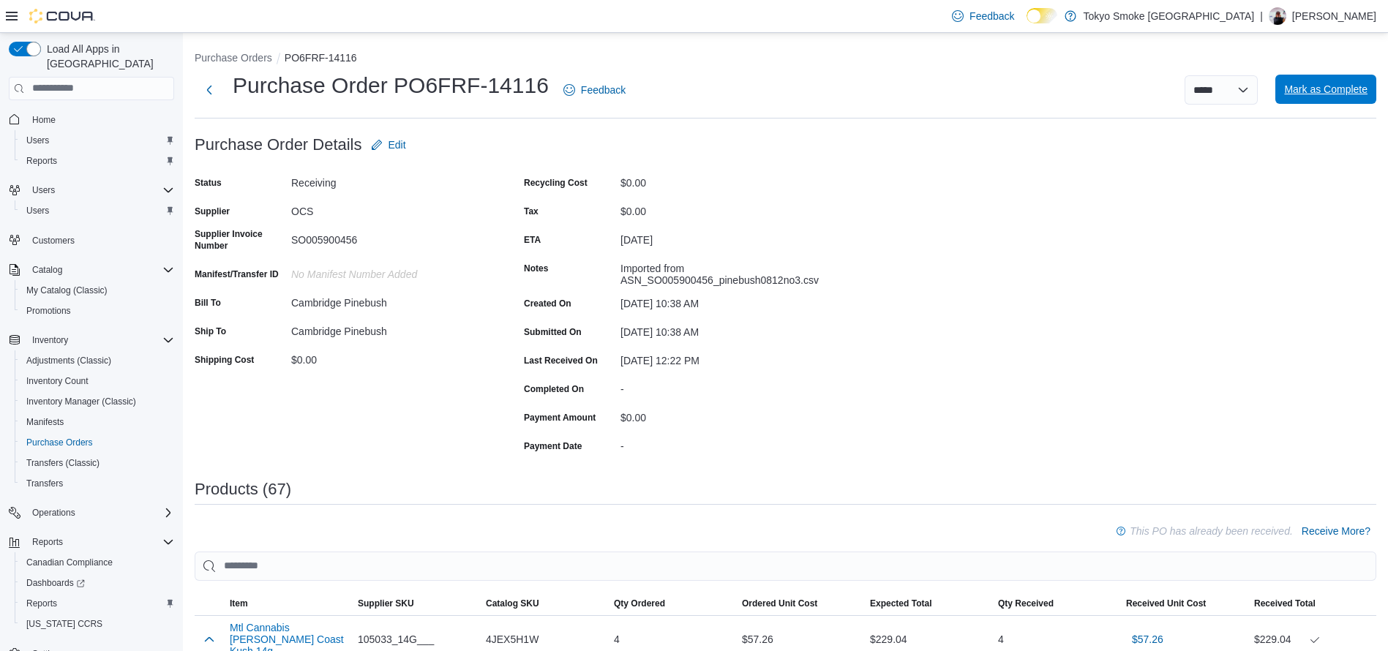
click at [1334, 95] on span "Mark as Complete" at bounding box center [1325, 89] width 83 height 15
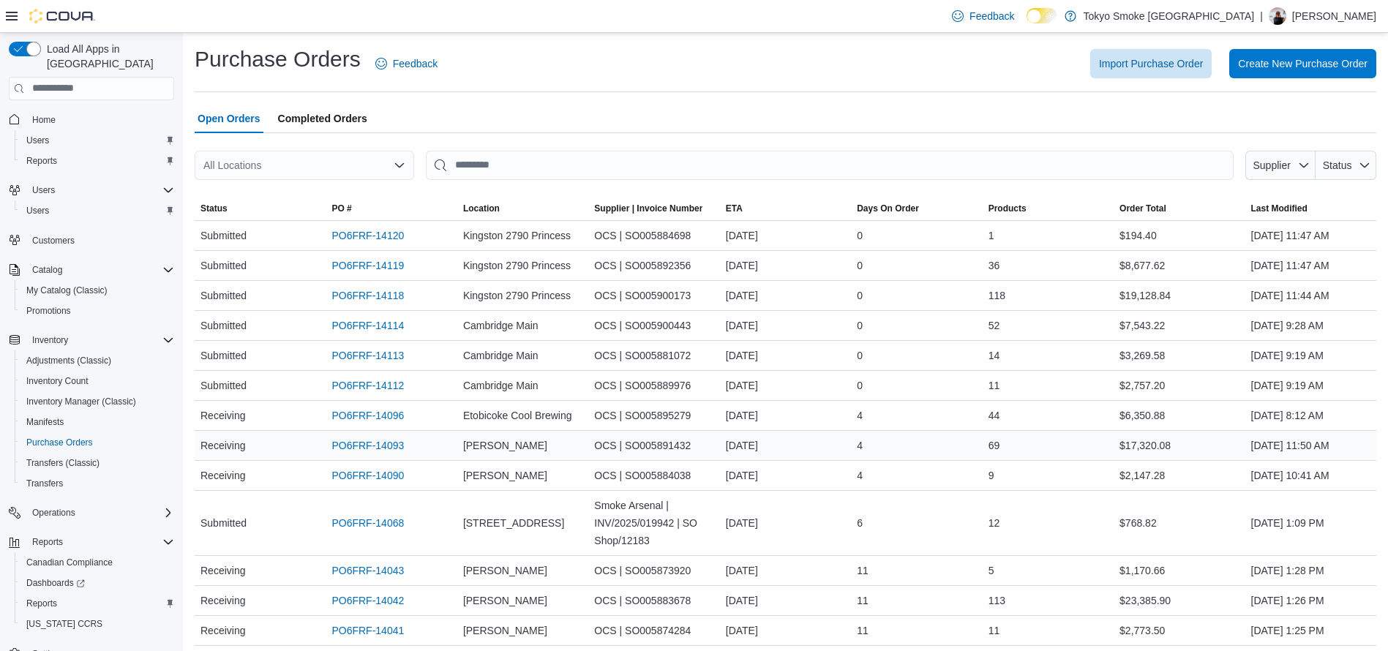
scroll to position [59, 0]
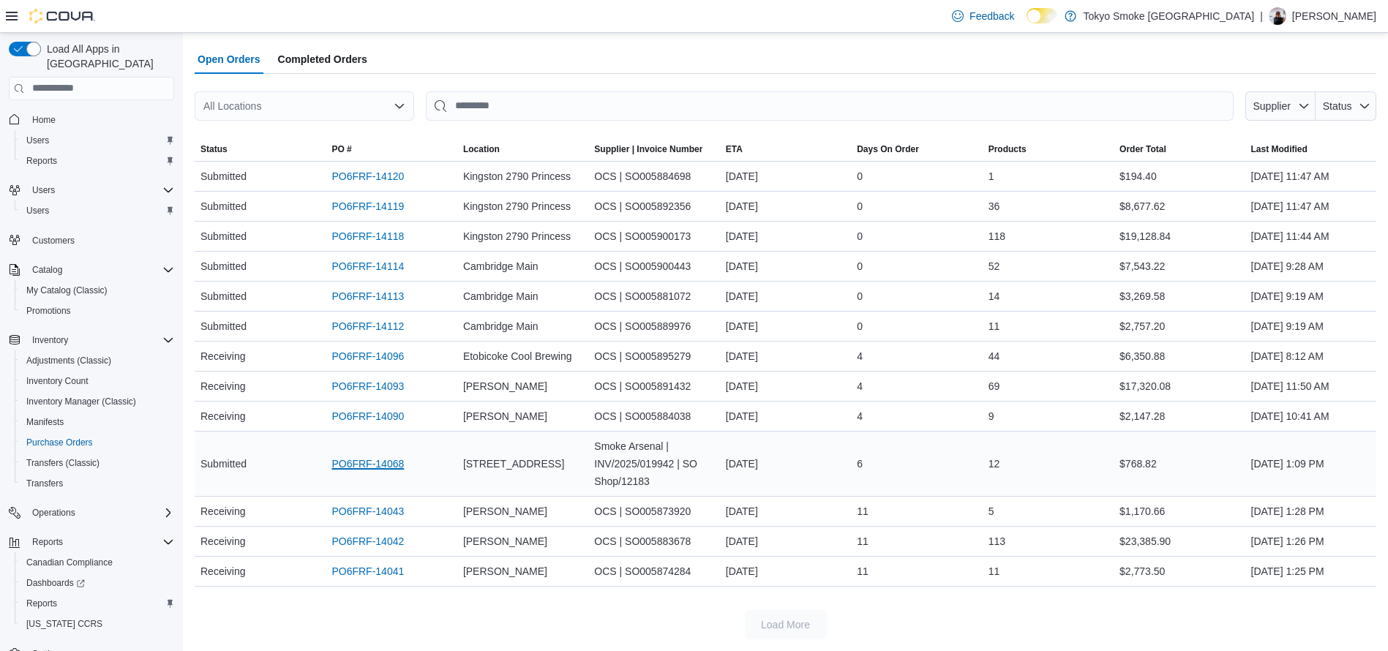
click at [383, 463] on link "PO6FRF-14068" at bounding box center [367, 464] width 72 height 18
